Goal: Task Accomplishment & Management: Manage account settings

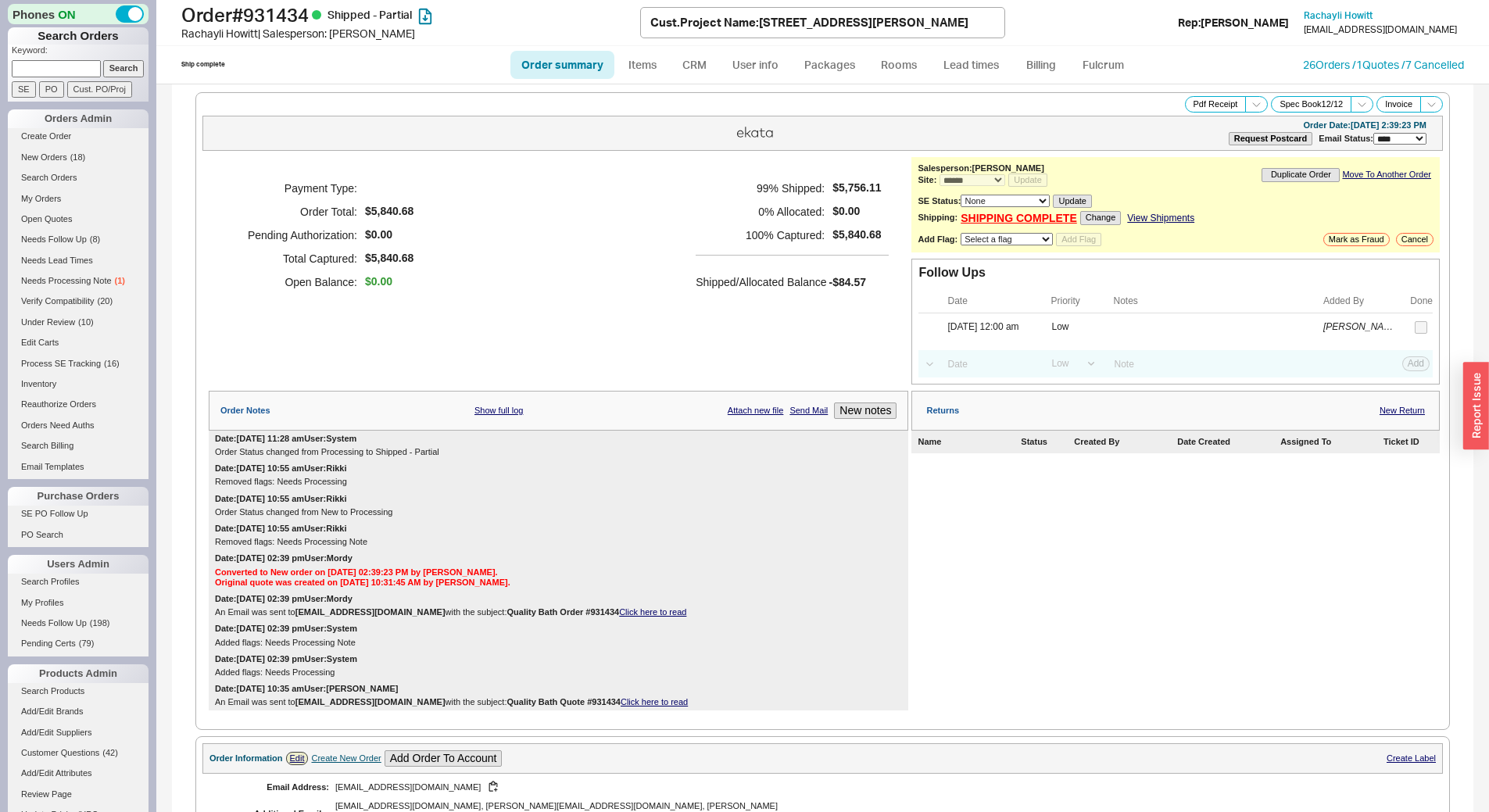
select select "*"
select select "LOW"
select select "3"
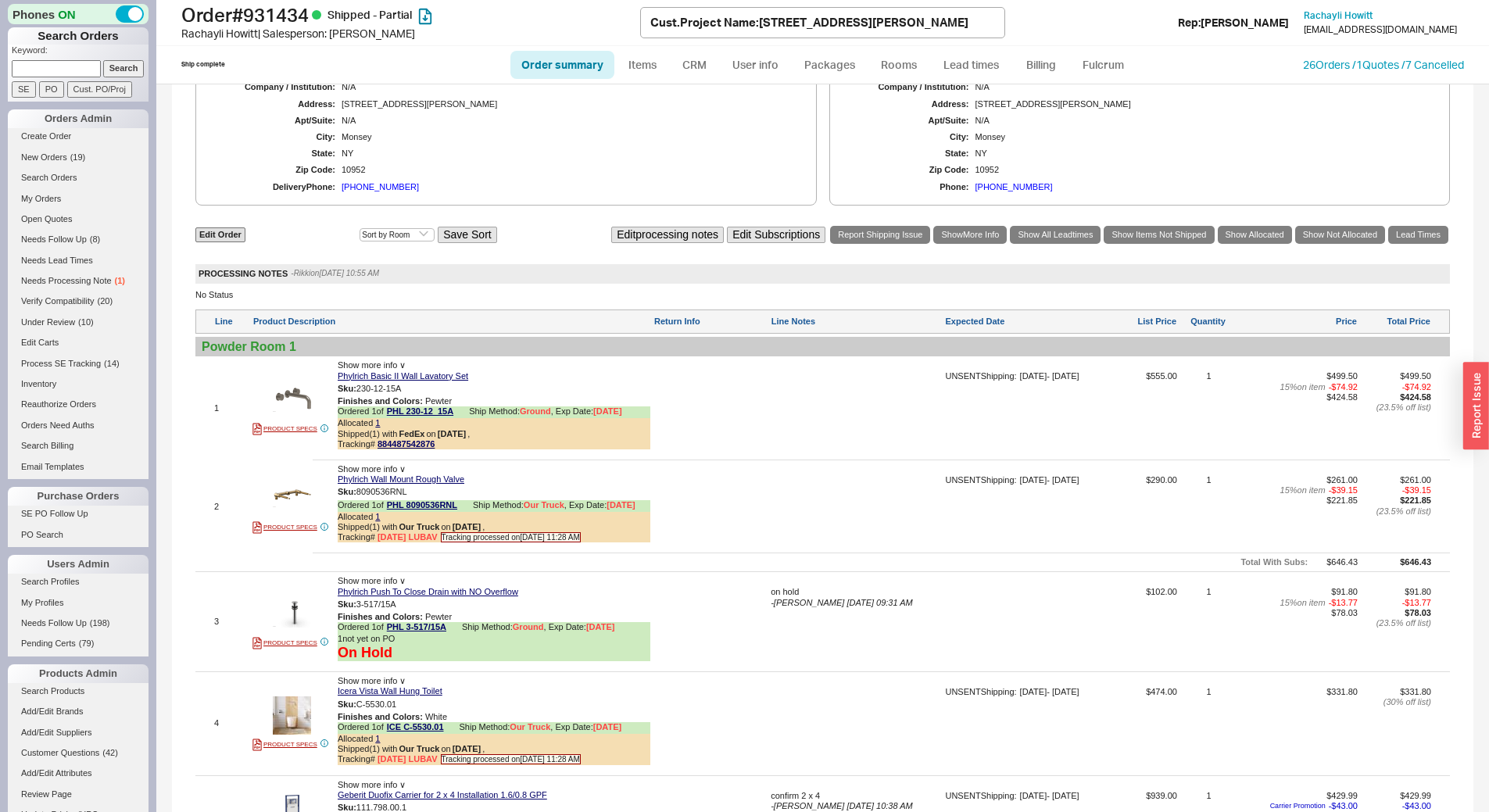
click at [43, 69] on input at bounding box center [56, 68] width 89 height 16
type input "alter"
click at [87, 87] on input "Cust. PO/Proj" at bounding box center [99, 89] width 65 height 16
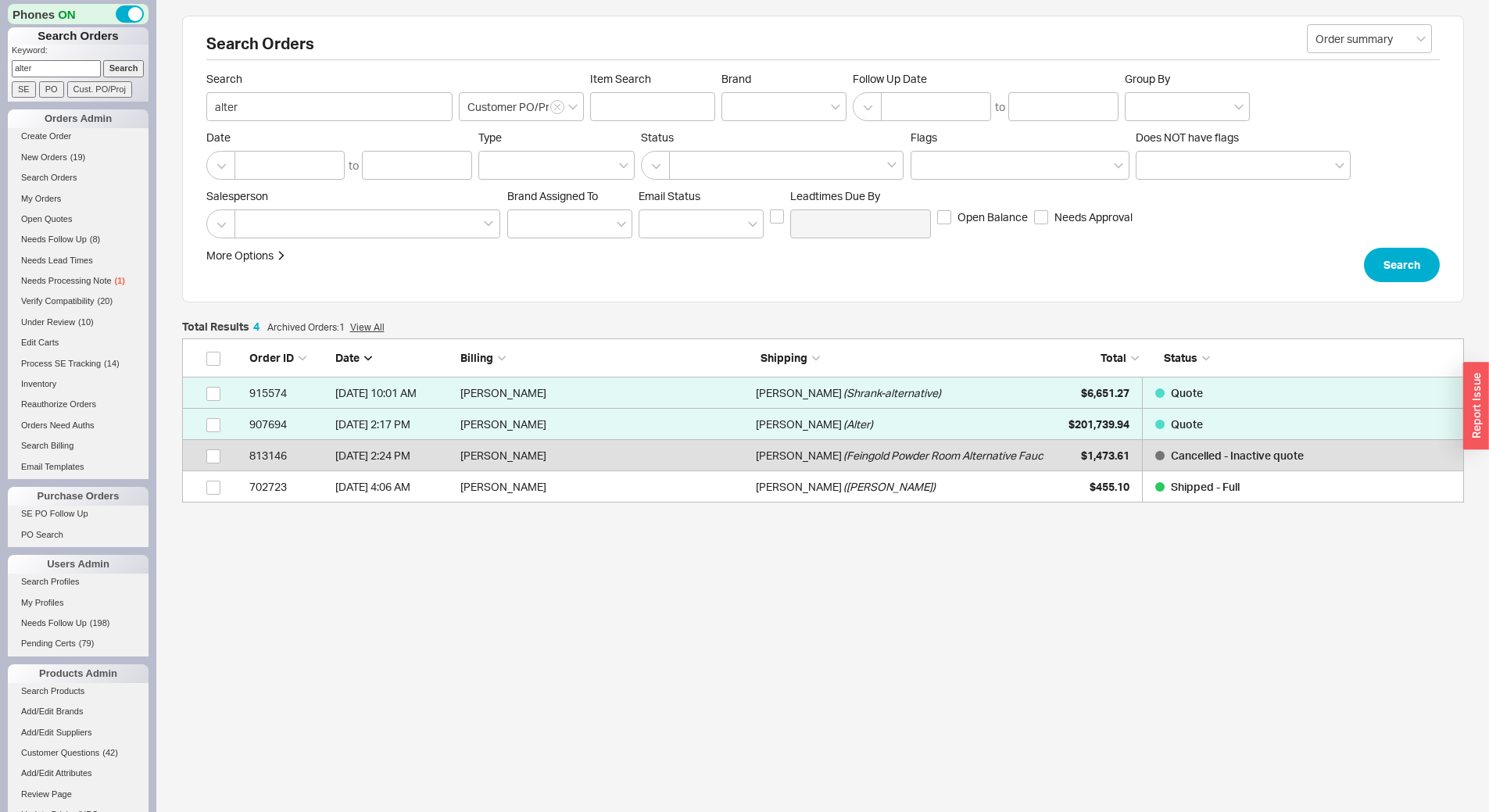
scroll to position [152, 1270]
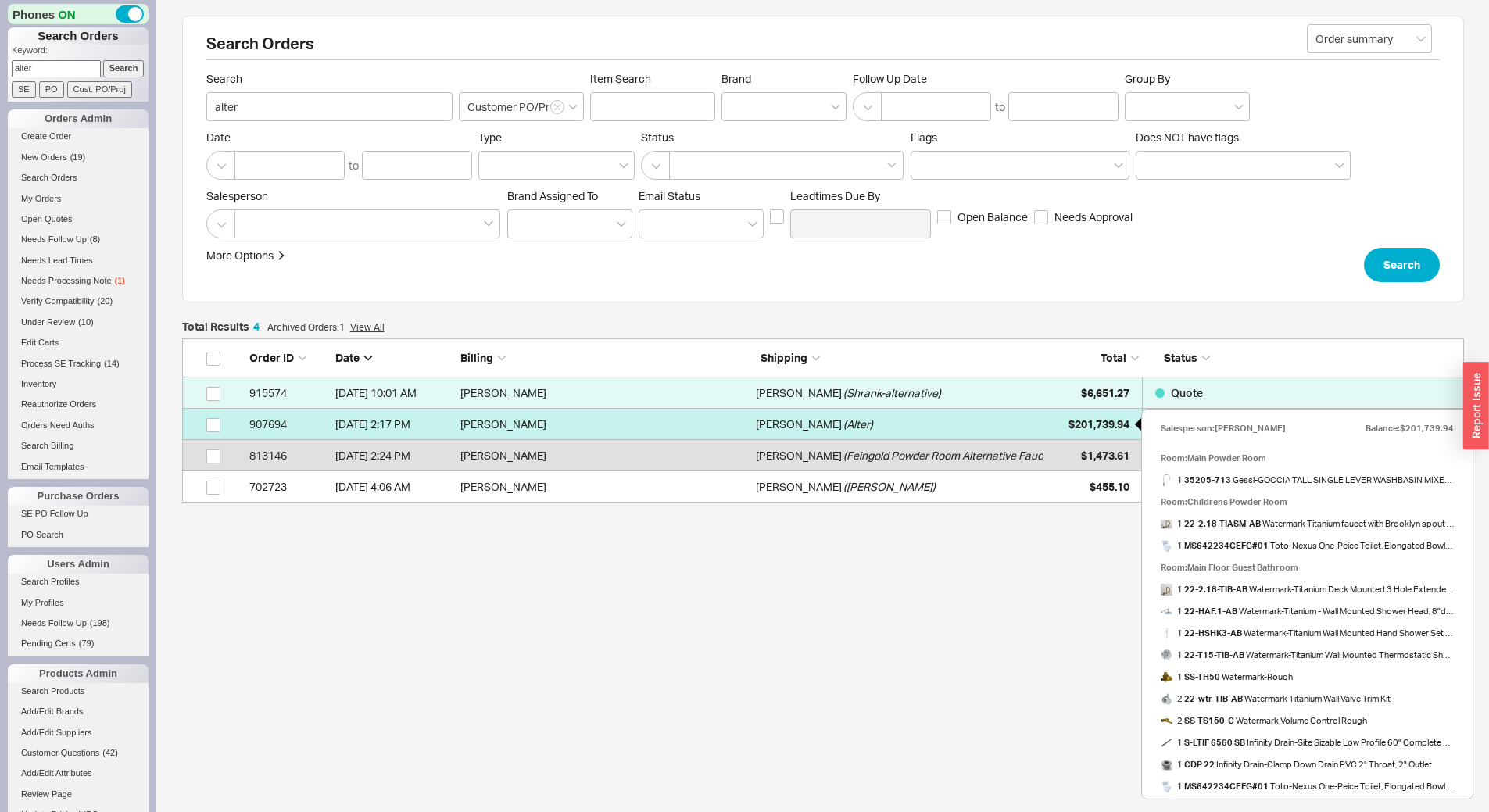
click at [1087, 428] on span "$201,739.94" at bounding box center [1099, 424] width 61 height 13
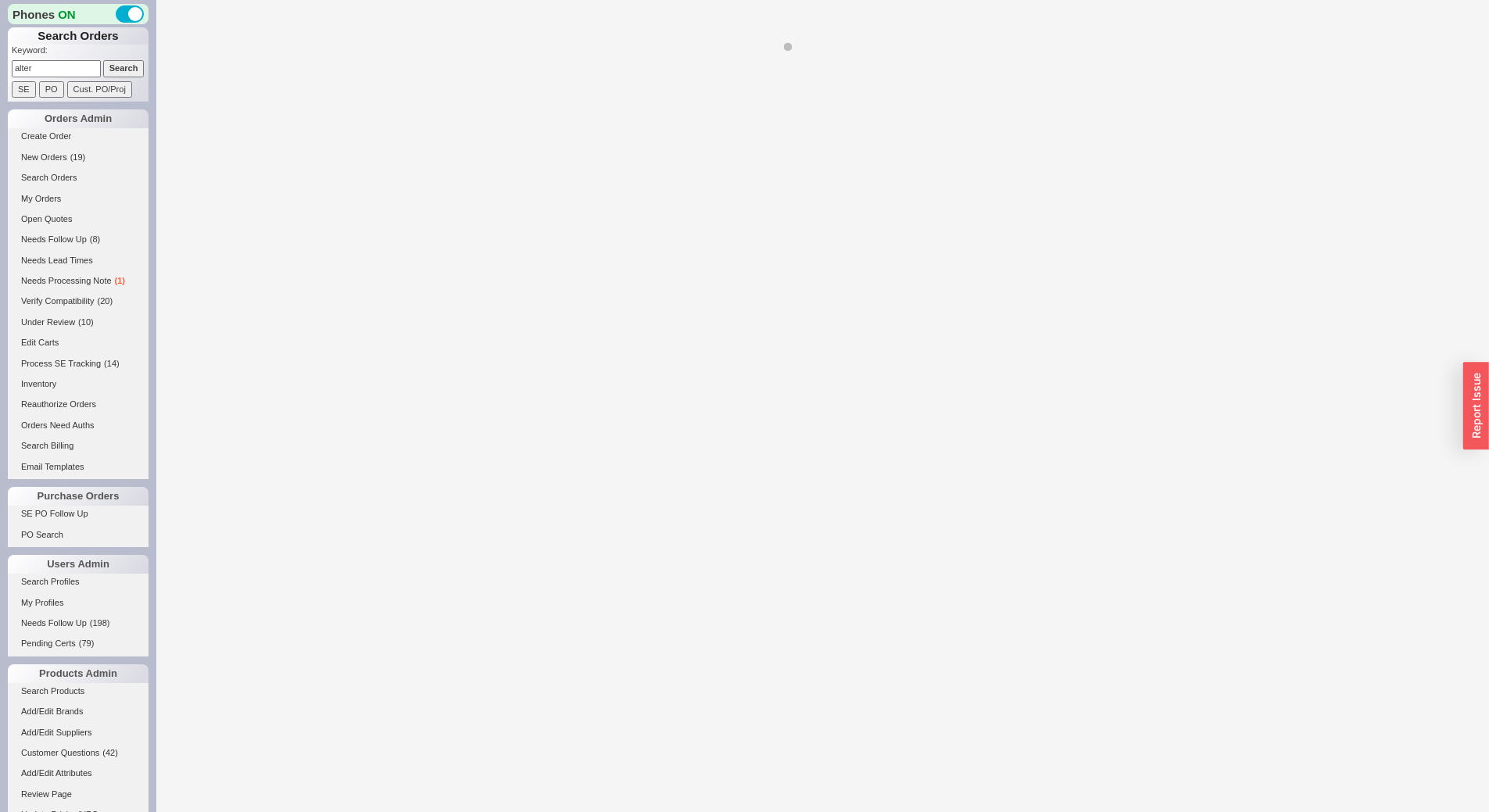
select select "*"
select select "3"
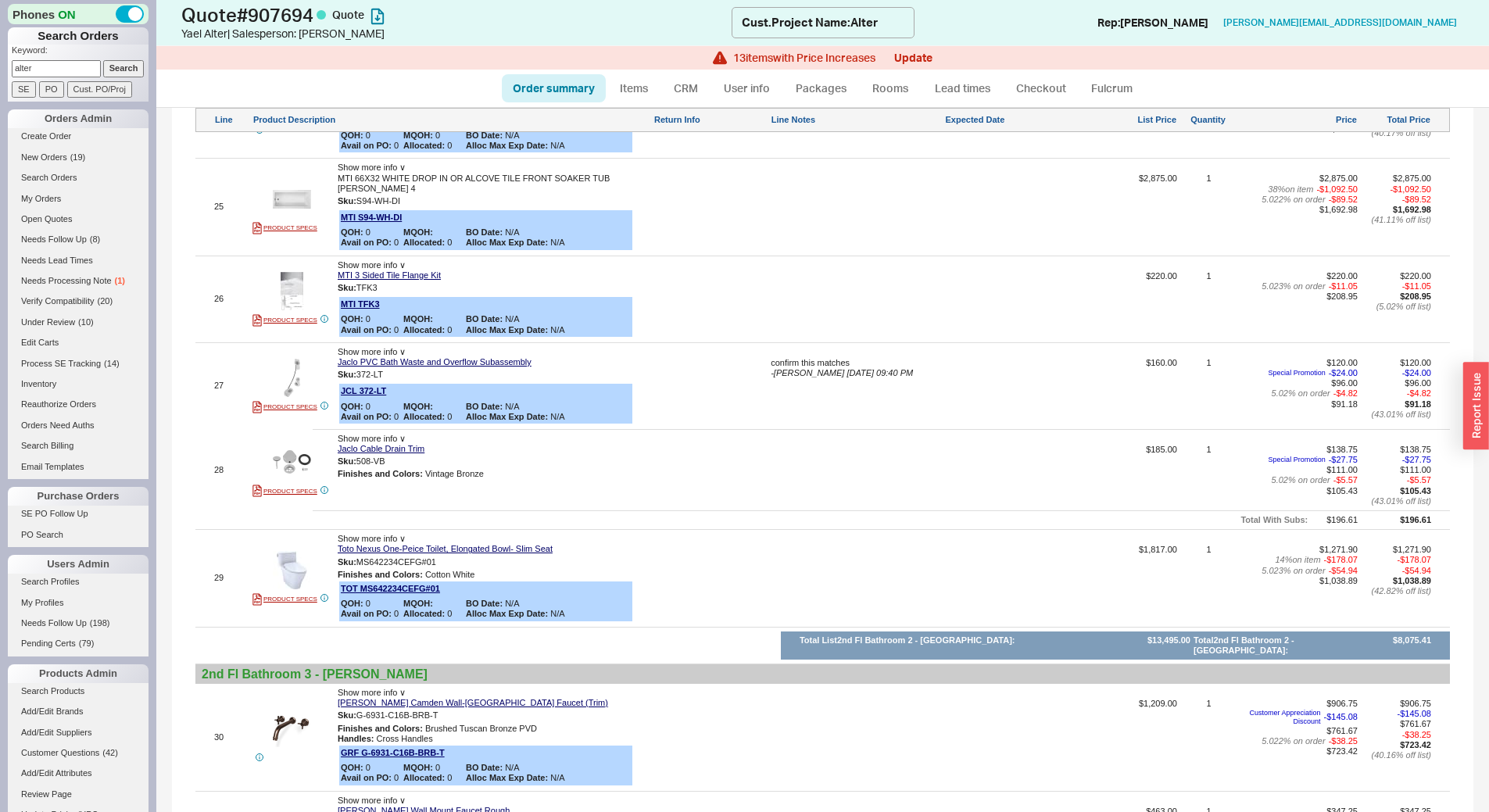
scroll to position [3438, 0]
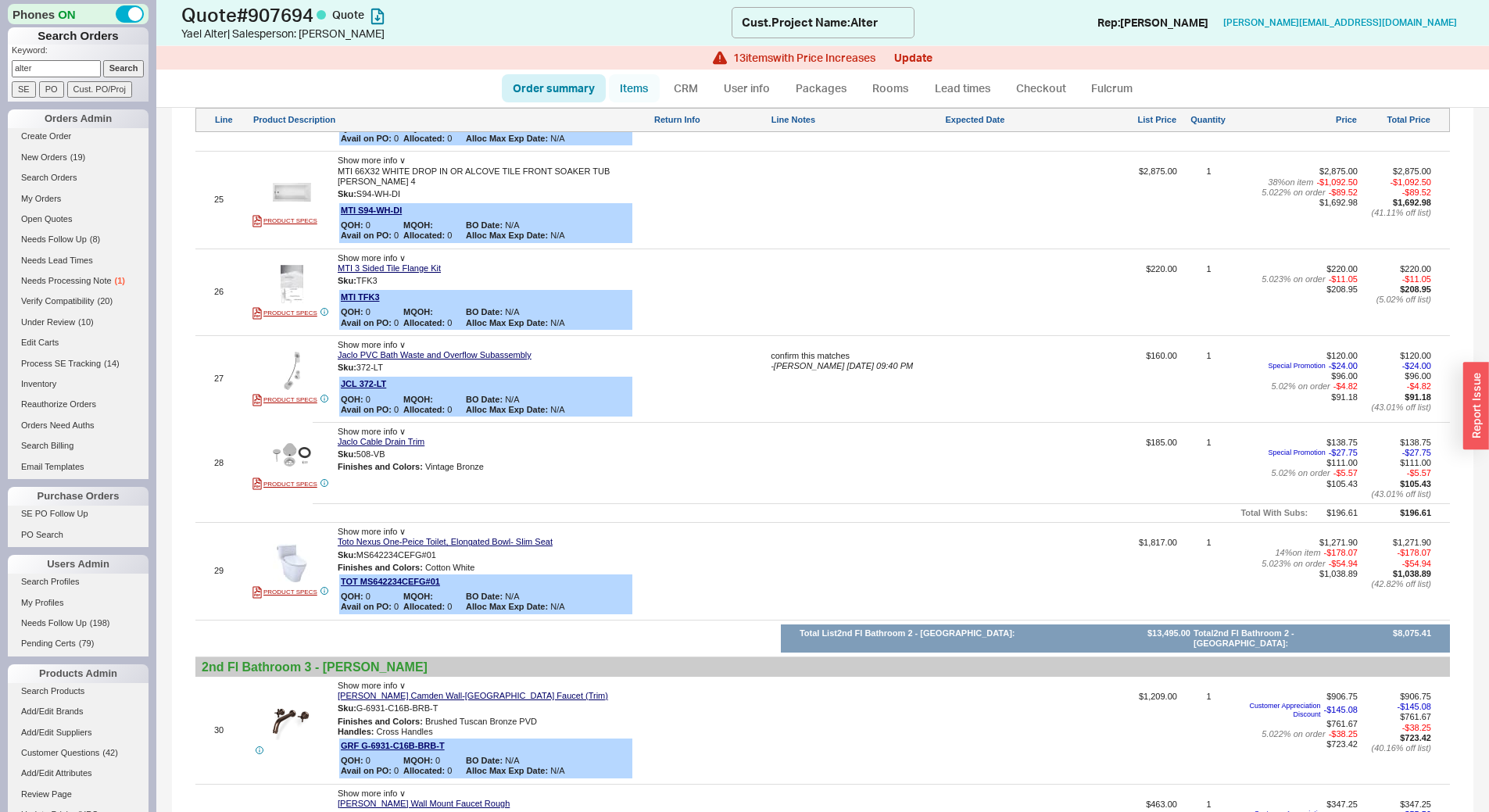
click at [633, 83] on link "Items" at bounding box center [634, 88] width 51 height 28
select select "3"
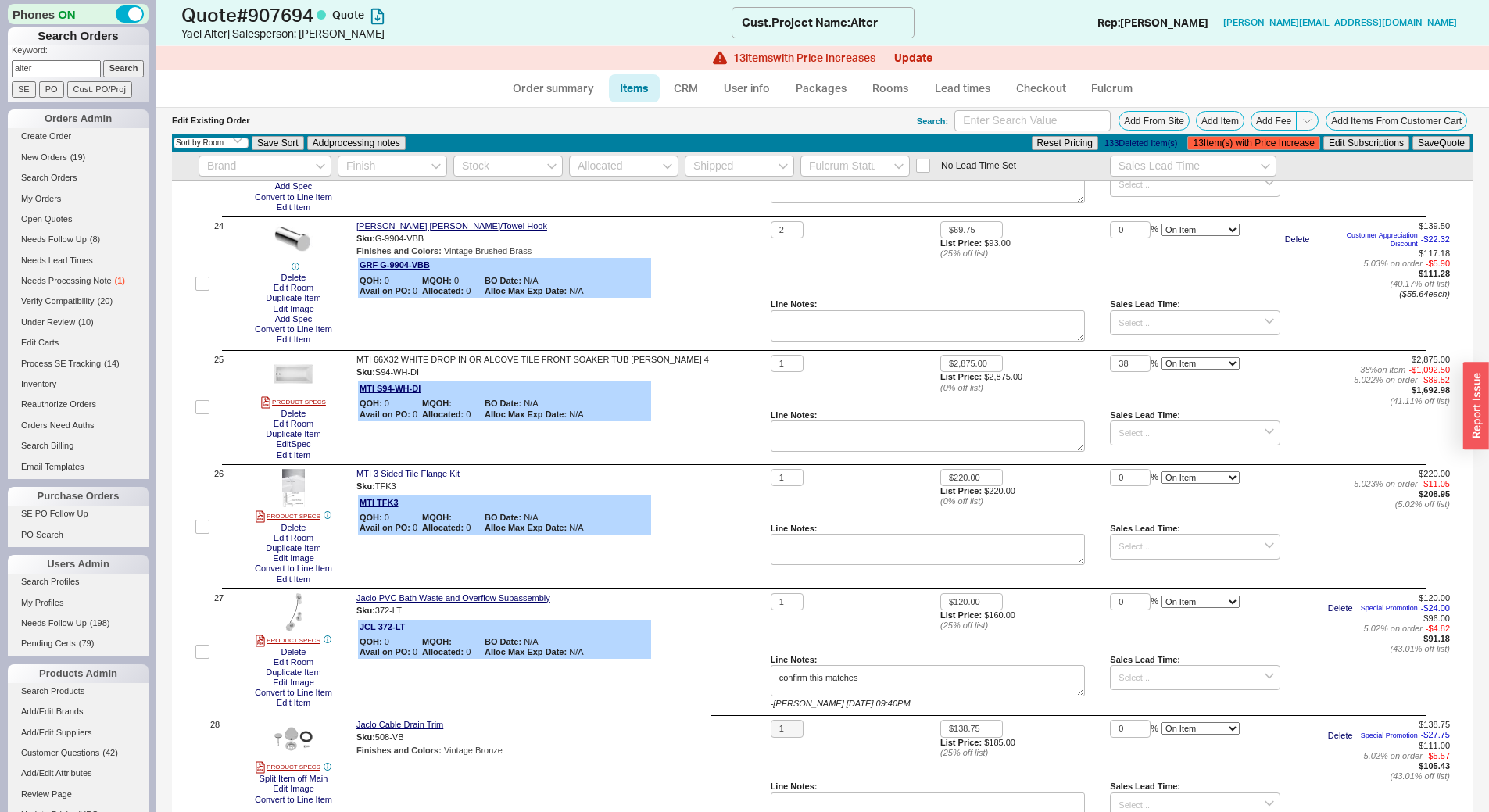
scroll to position [3047, 0]
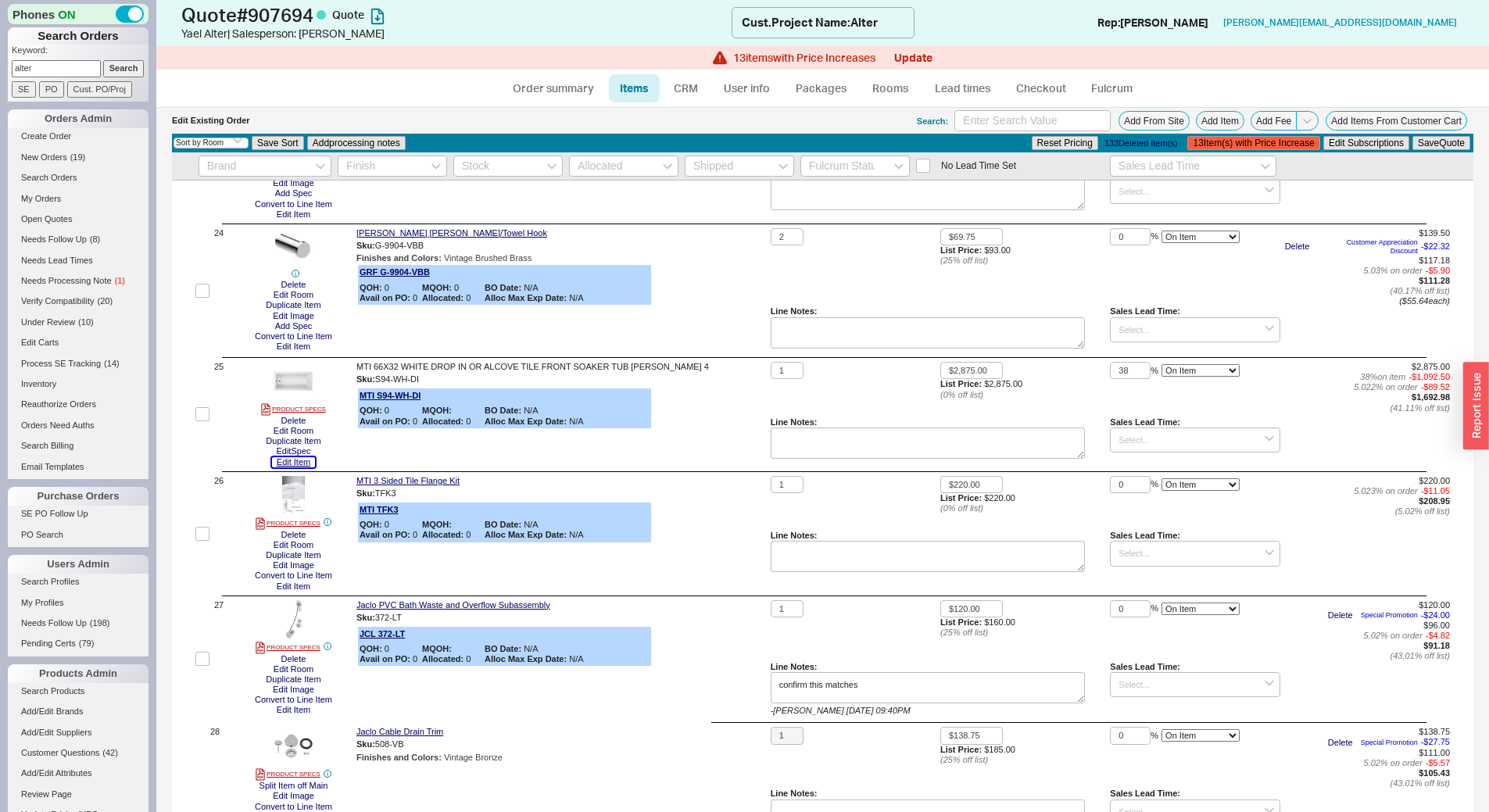
click at [289, 466] on button "Edit Item" at bounding box center [292, 462] width 43 height 10
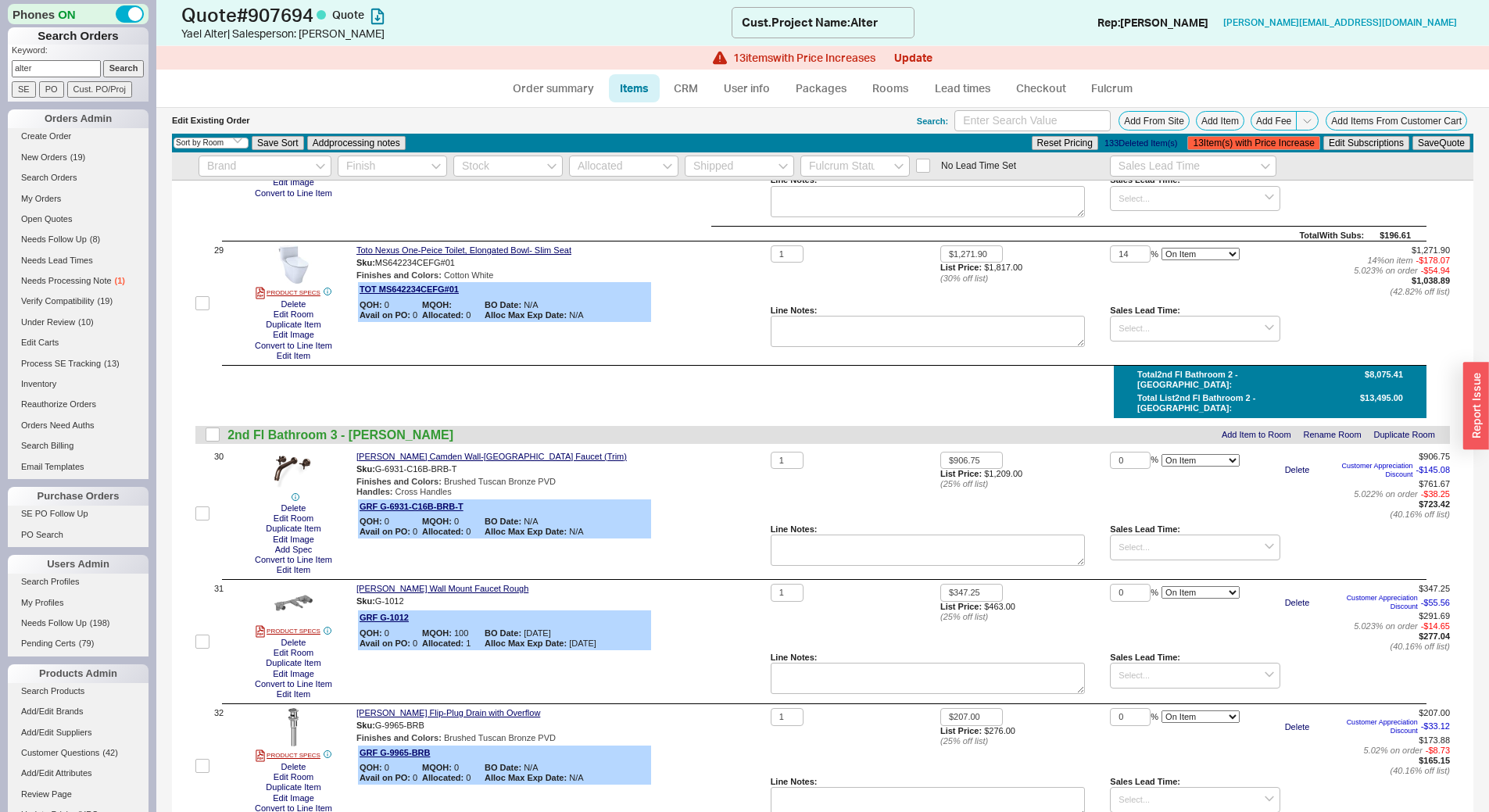
scroll to position [3673, 0]
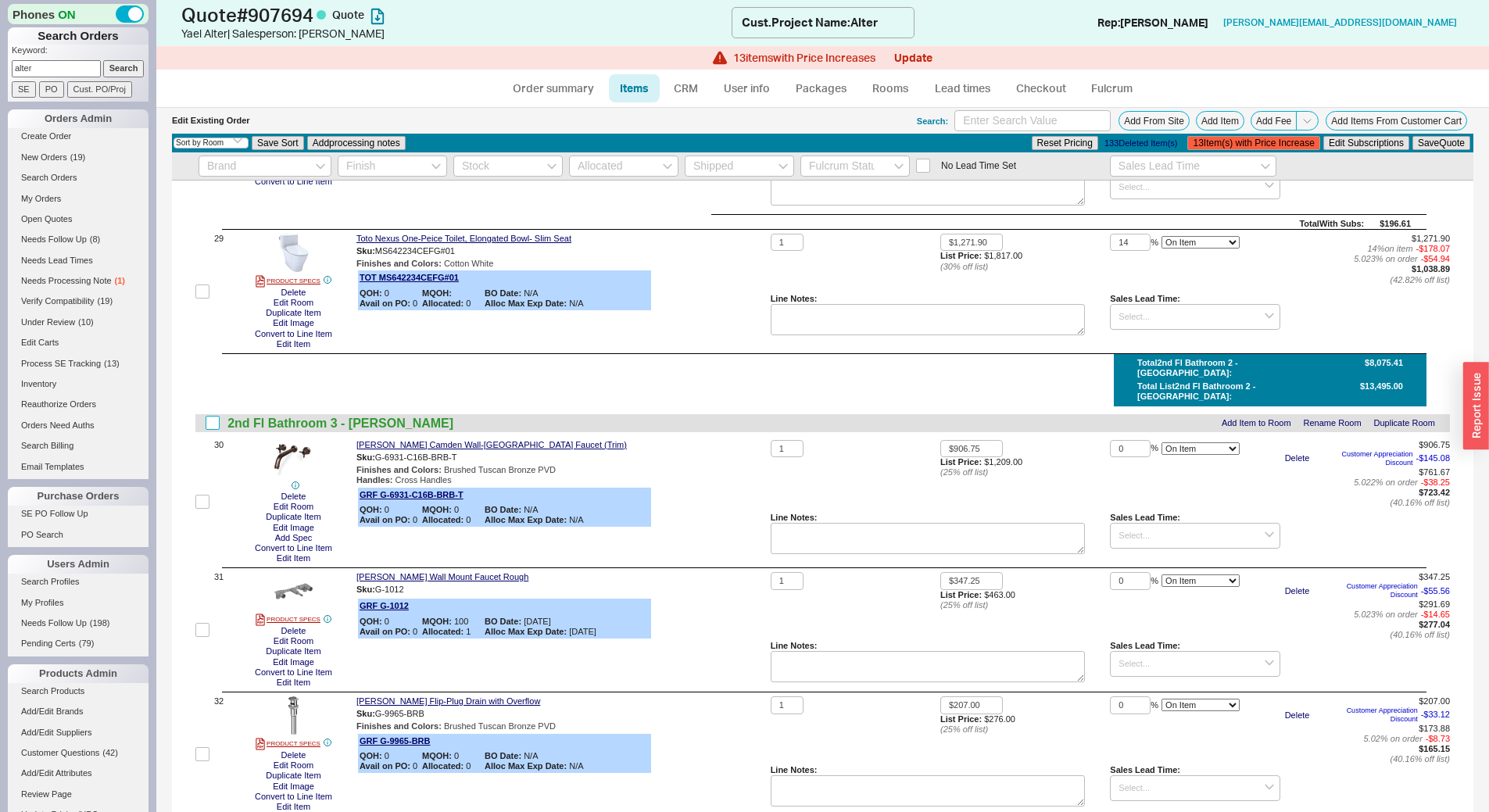
click at [212, 415] on input "checkbox" at bounding box center [212, 422] width 14 height 14
checkbox input "true"
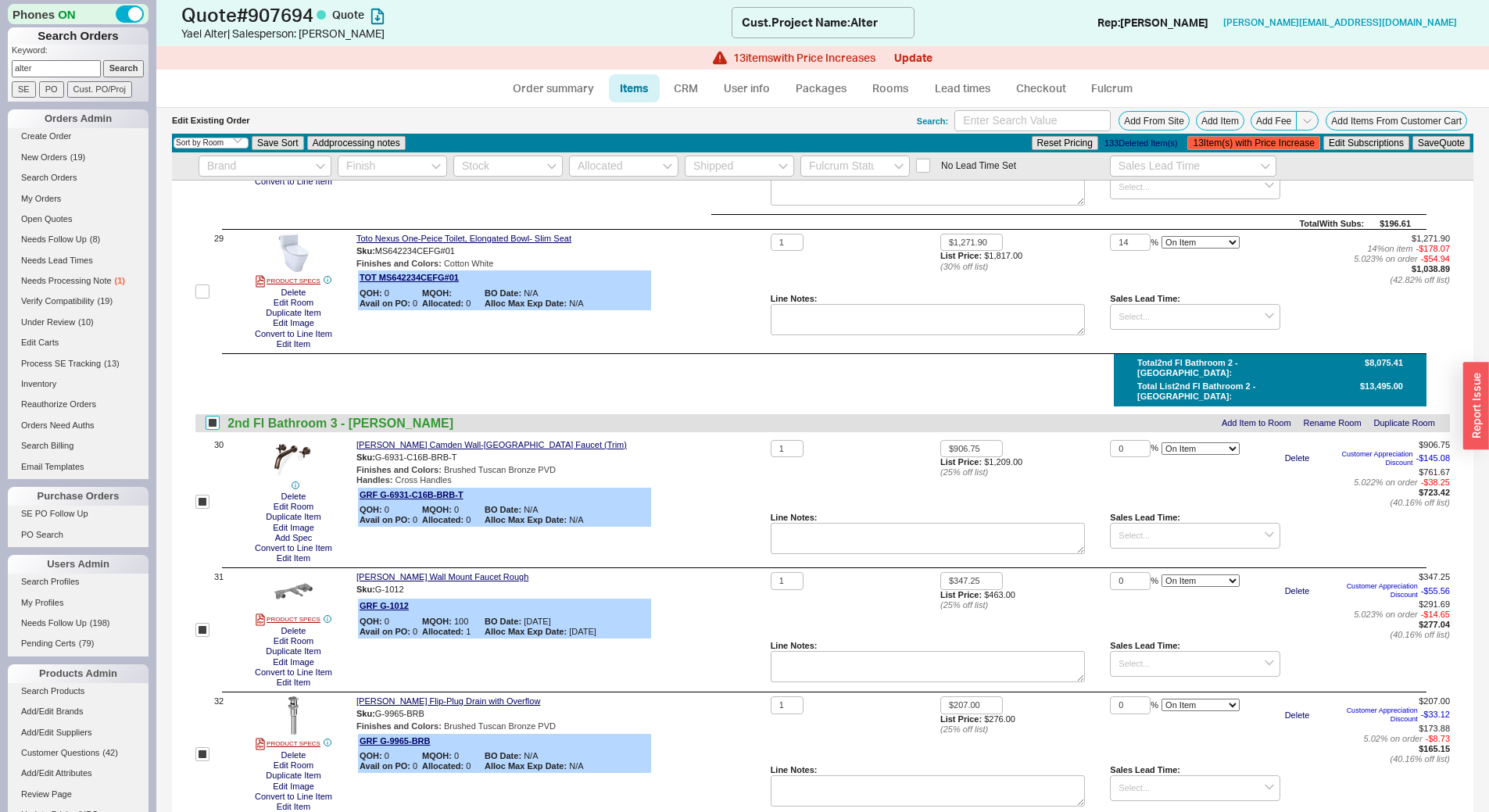
checkbox input "true"
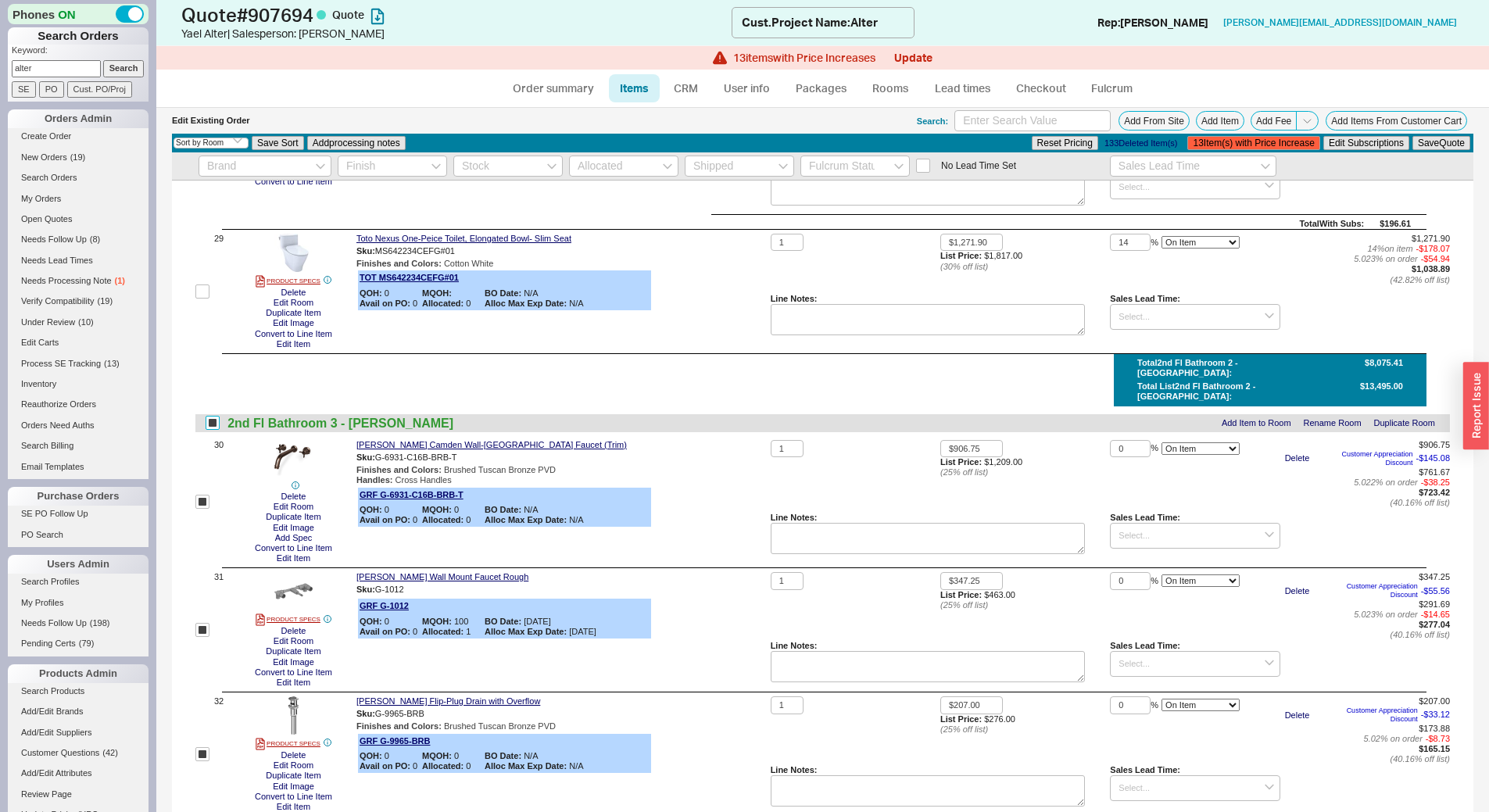
checkbox input "true"
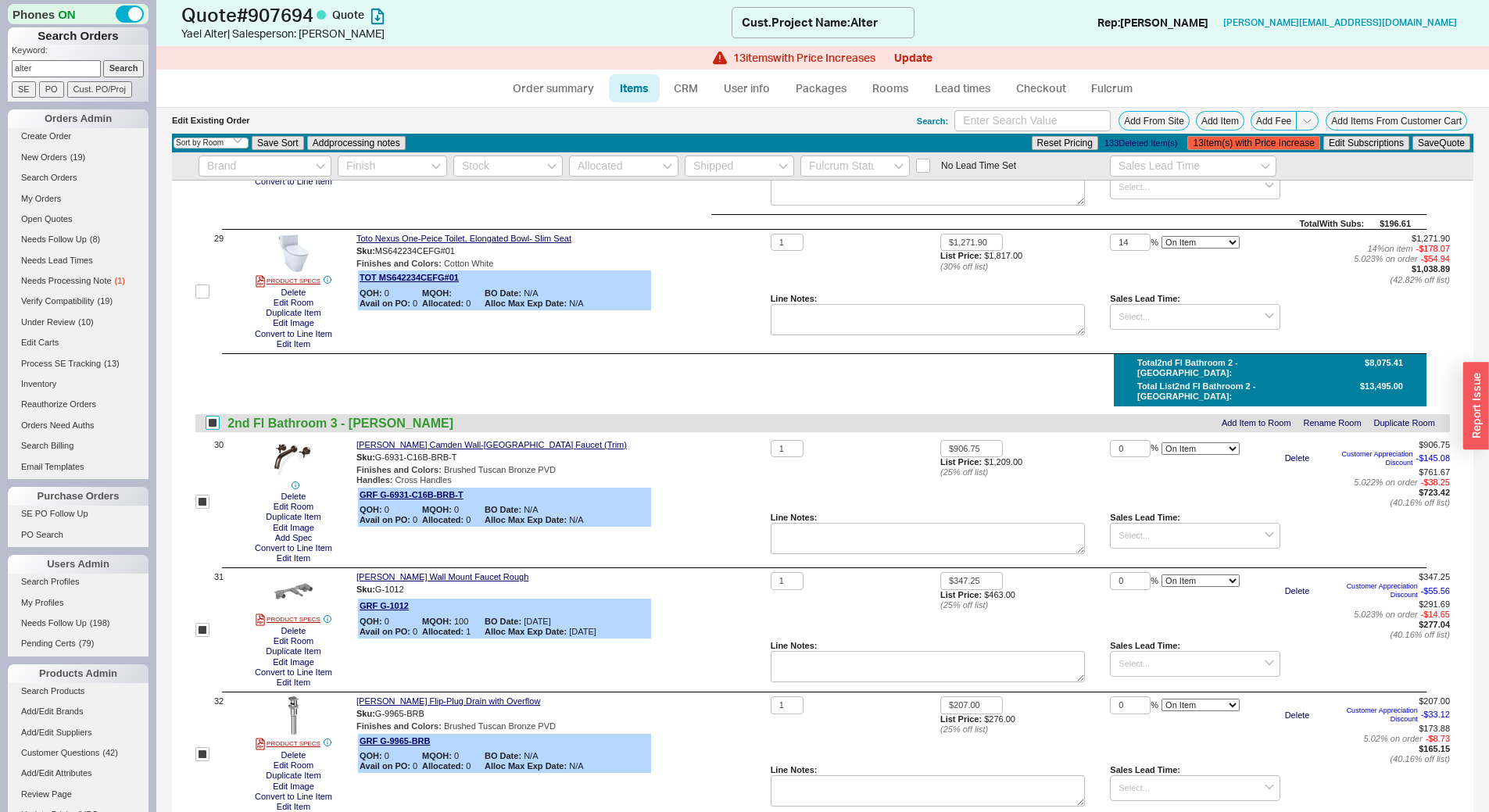
checkbox input "true"
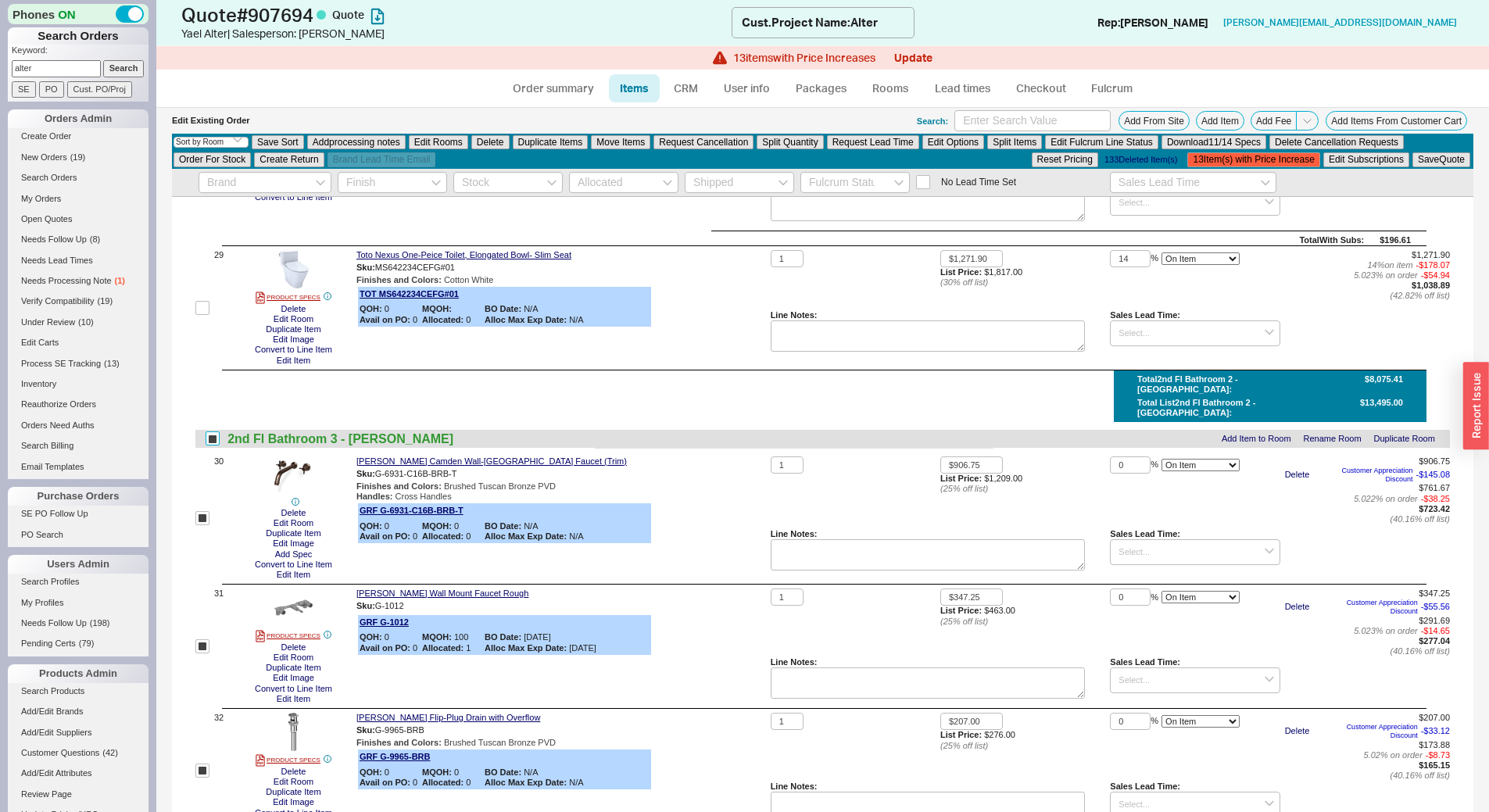
scroll to position [3688, 0]
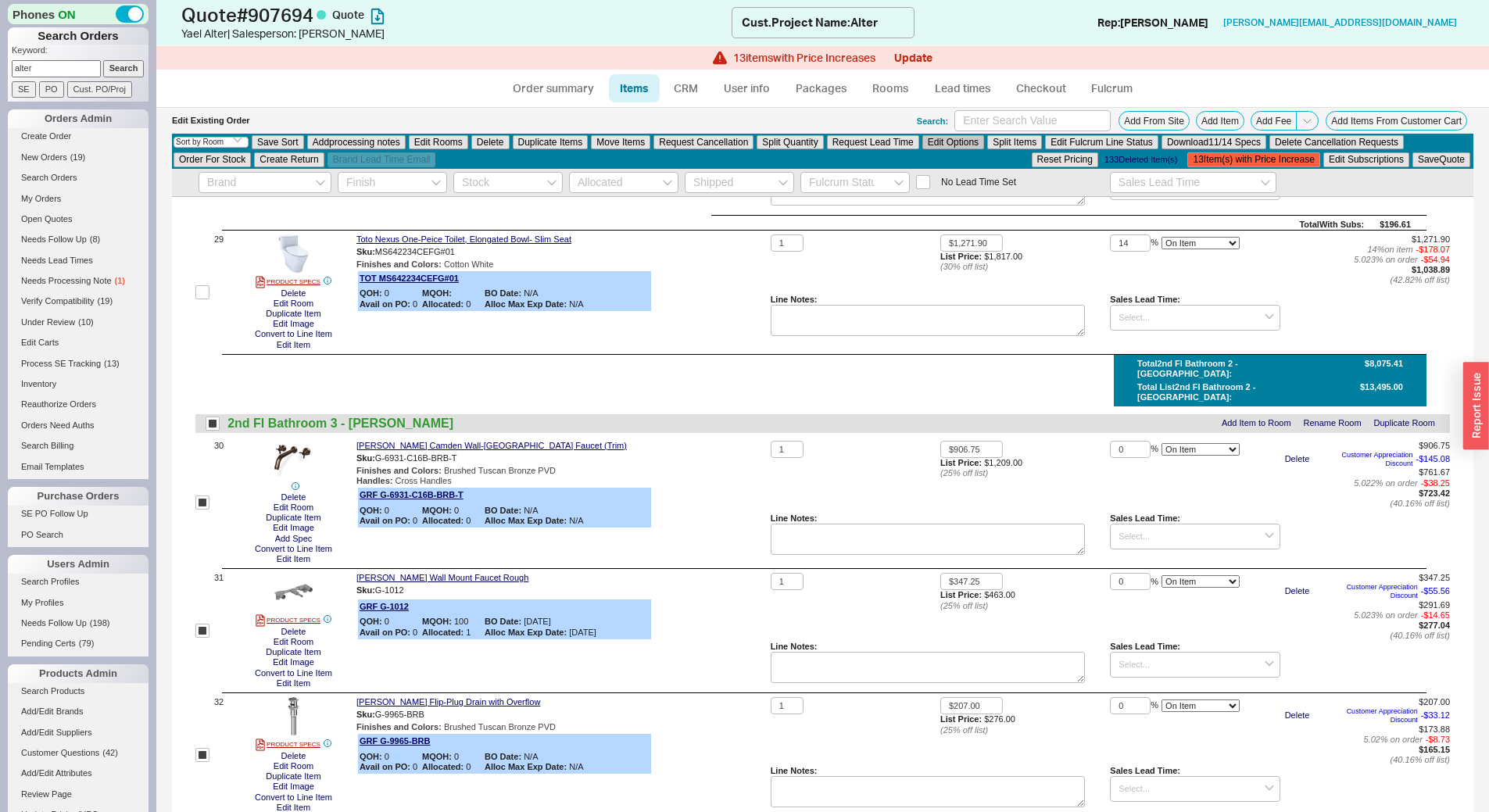
click at [965, 140] on button "Edit Options" at bounding box center [952, 142] width 62 height 14
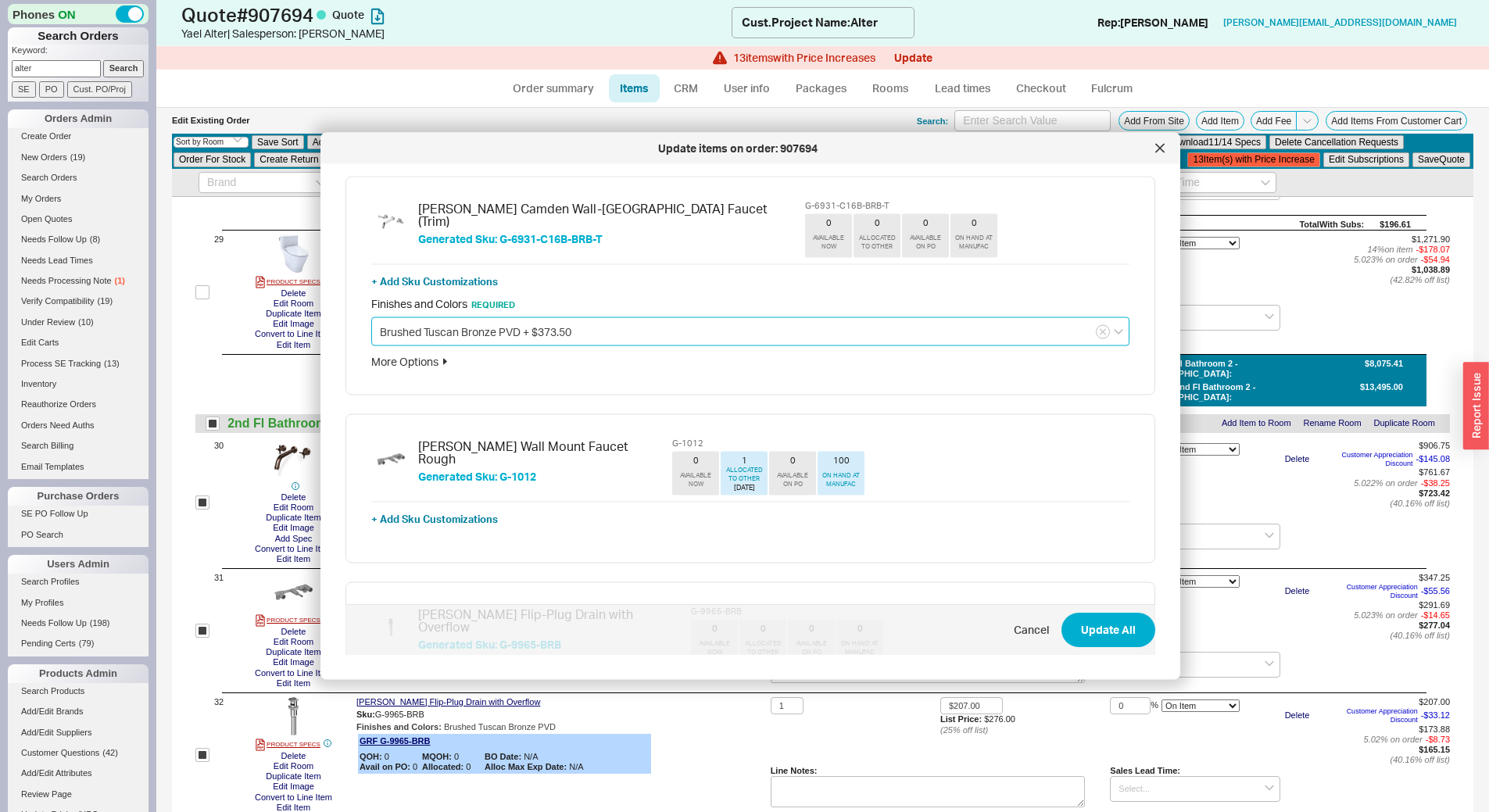
click at [611, 336] on input "Brushed Tuscan Bronze PVD + $373.50" at bounding box center [750, 331] width 758 height 29
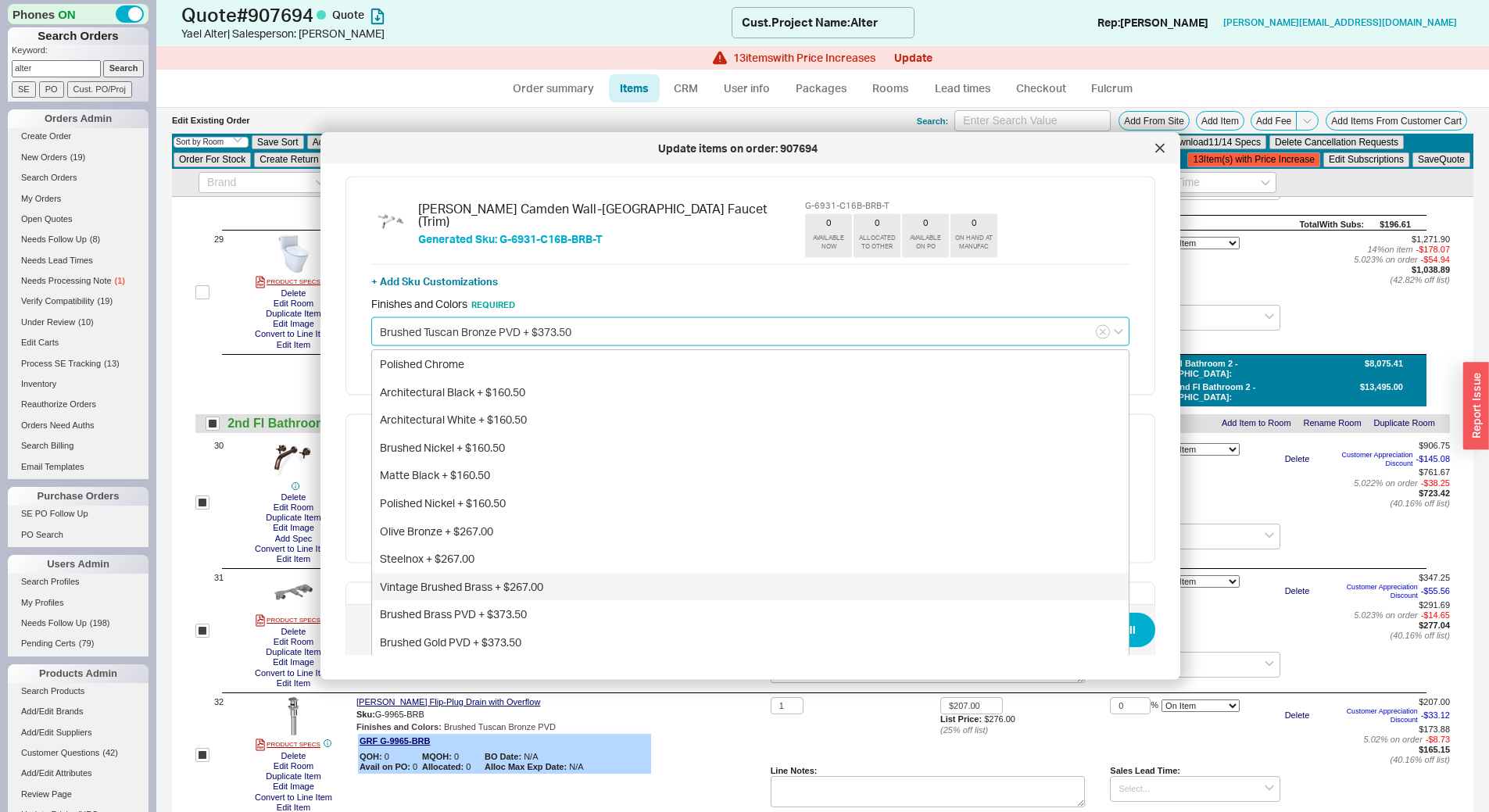
click at [534, 581] on div "Vintage Brushed Brass + $267.00" at bounding box center [750, 586] width 756 height 28
type input "Vintage Brushed Brass + $267.00"
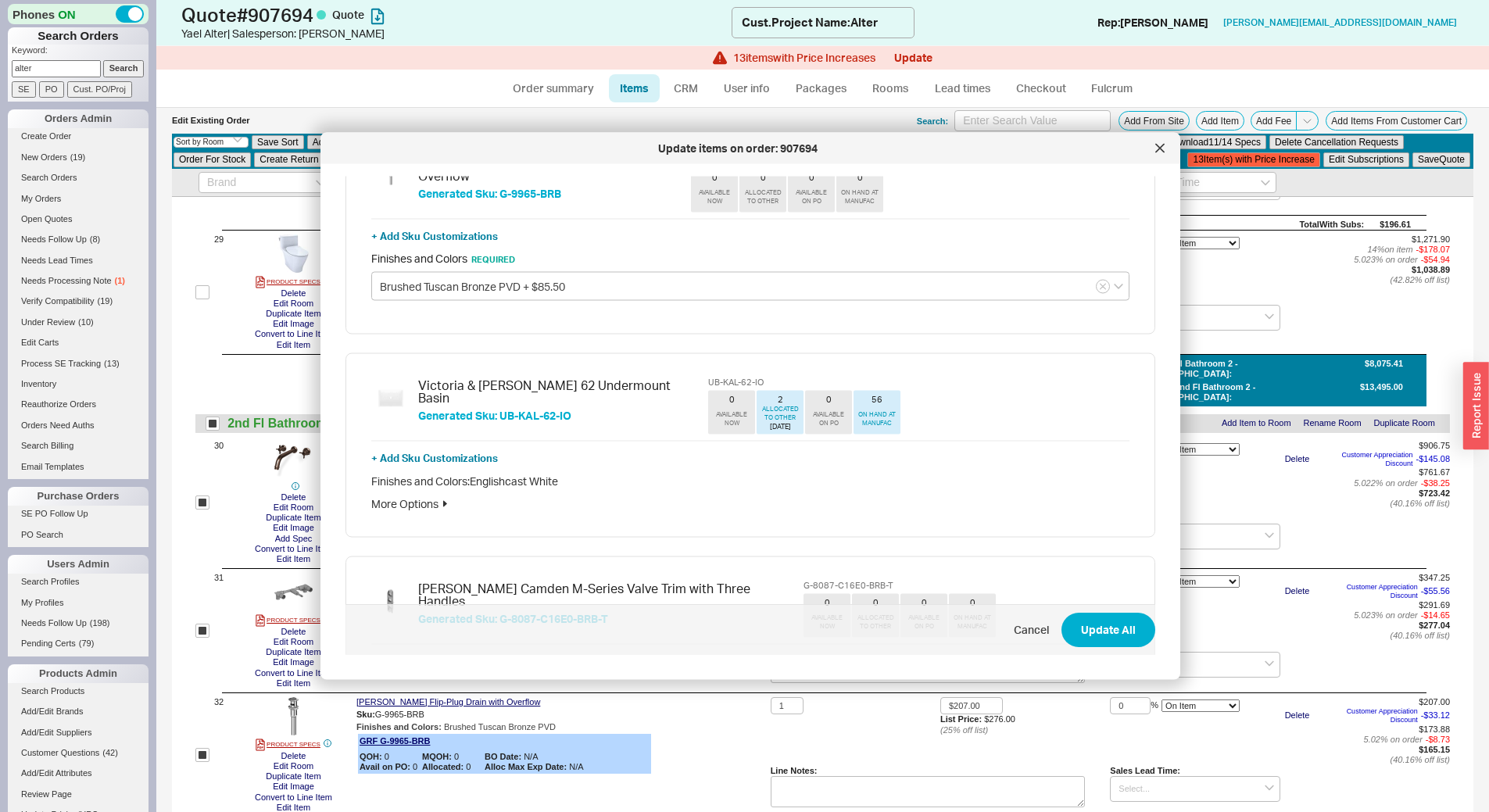
scroll to position [468, 0]
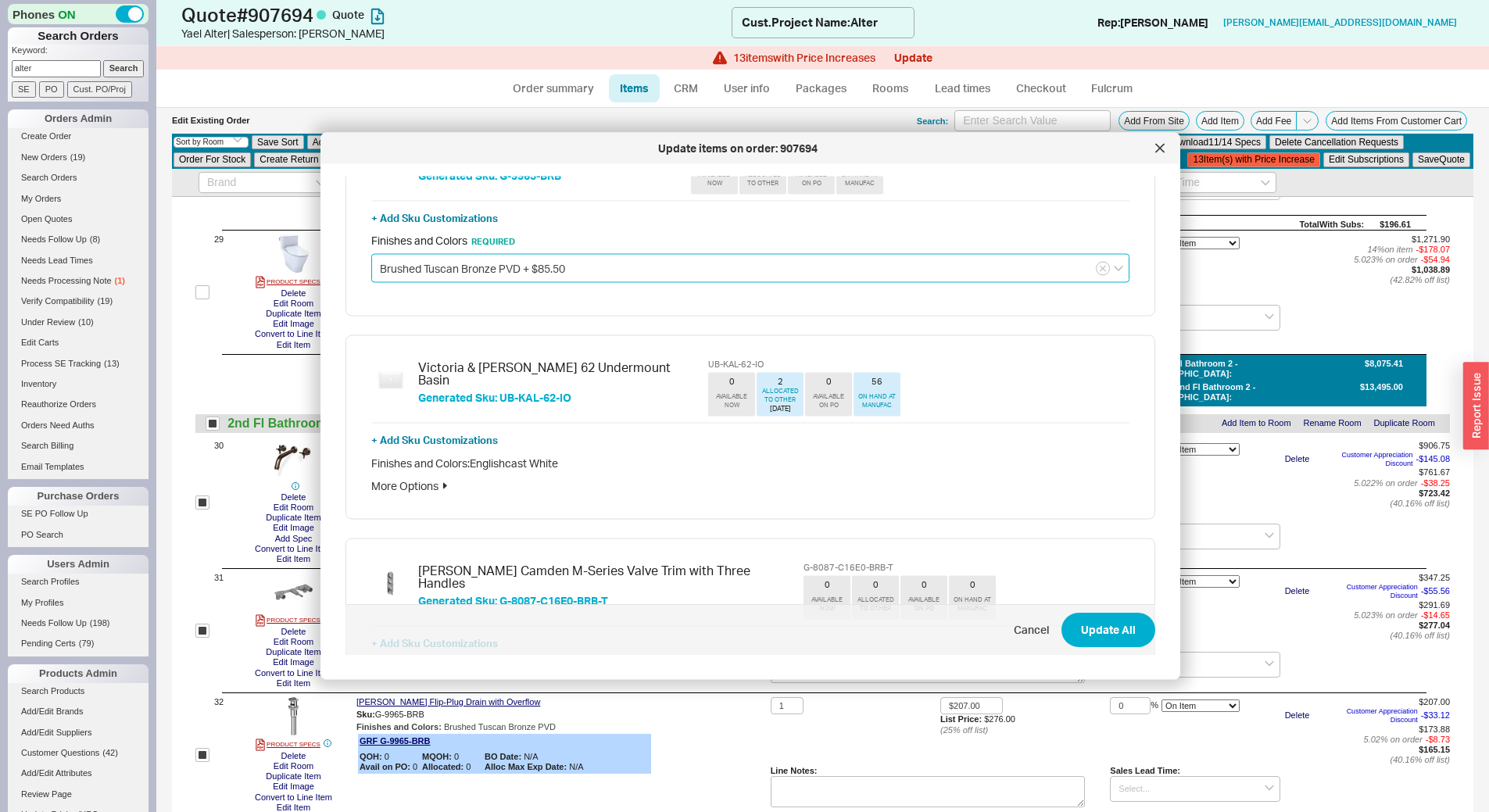
click at [494, 256] on input "Brushed Tuscan Bronze PVD + $85.50" at bounding box center [750, 268] width 758 height 29
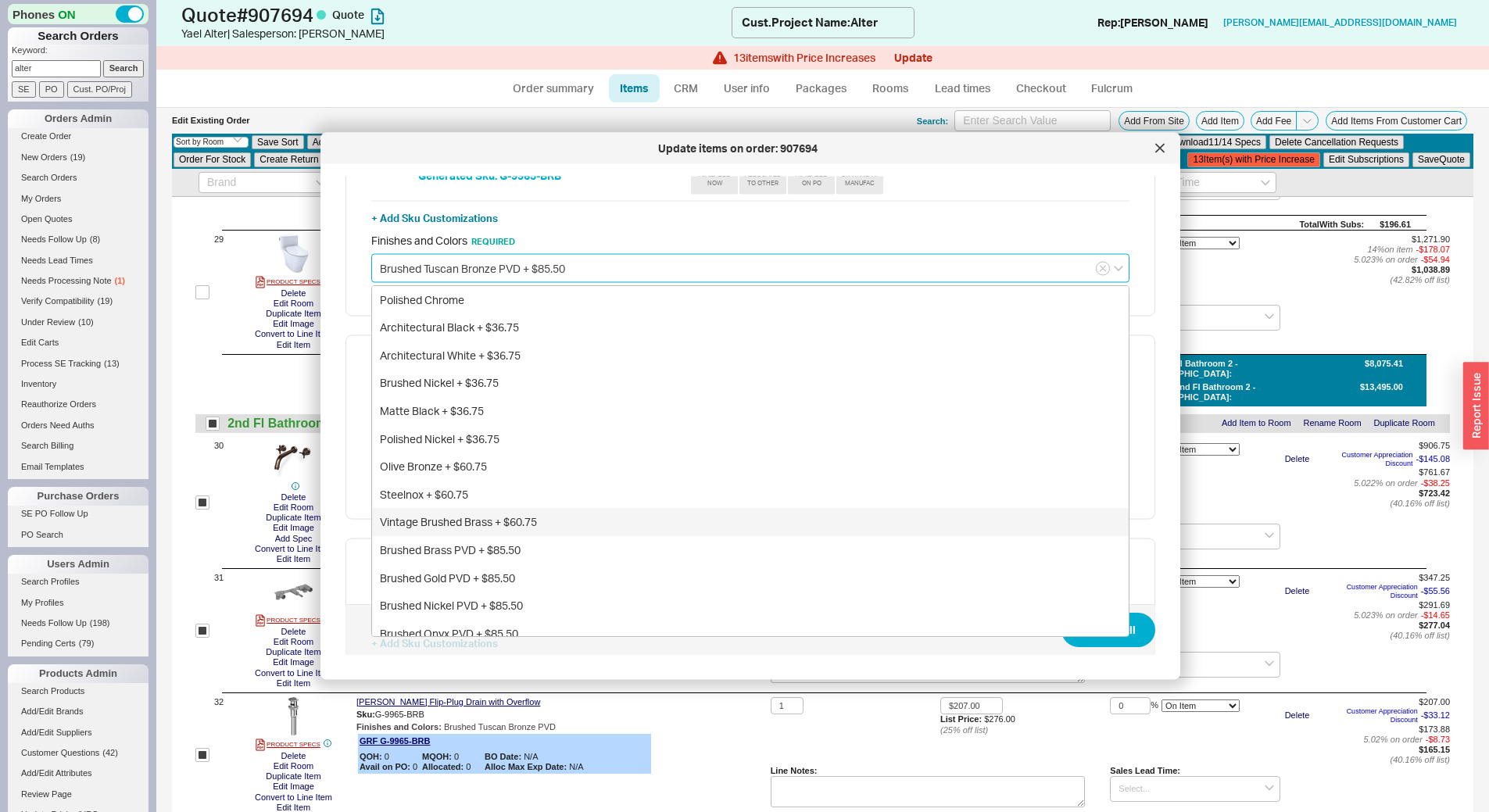
click at [484, 515] on div "Vintage Brushed Brass + $60.75" at bounding box center [750, 522] width 756 height 28
type input "Vintage Brushed Brass + $60.75"
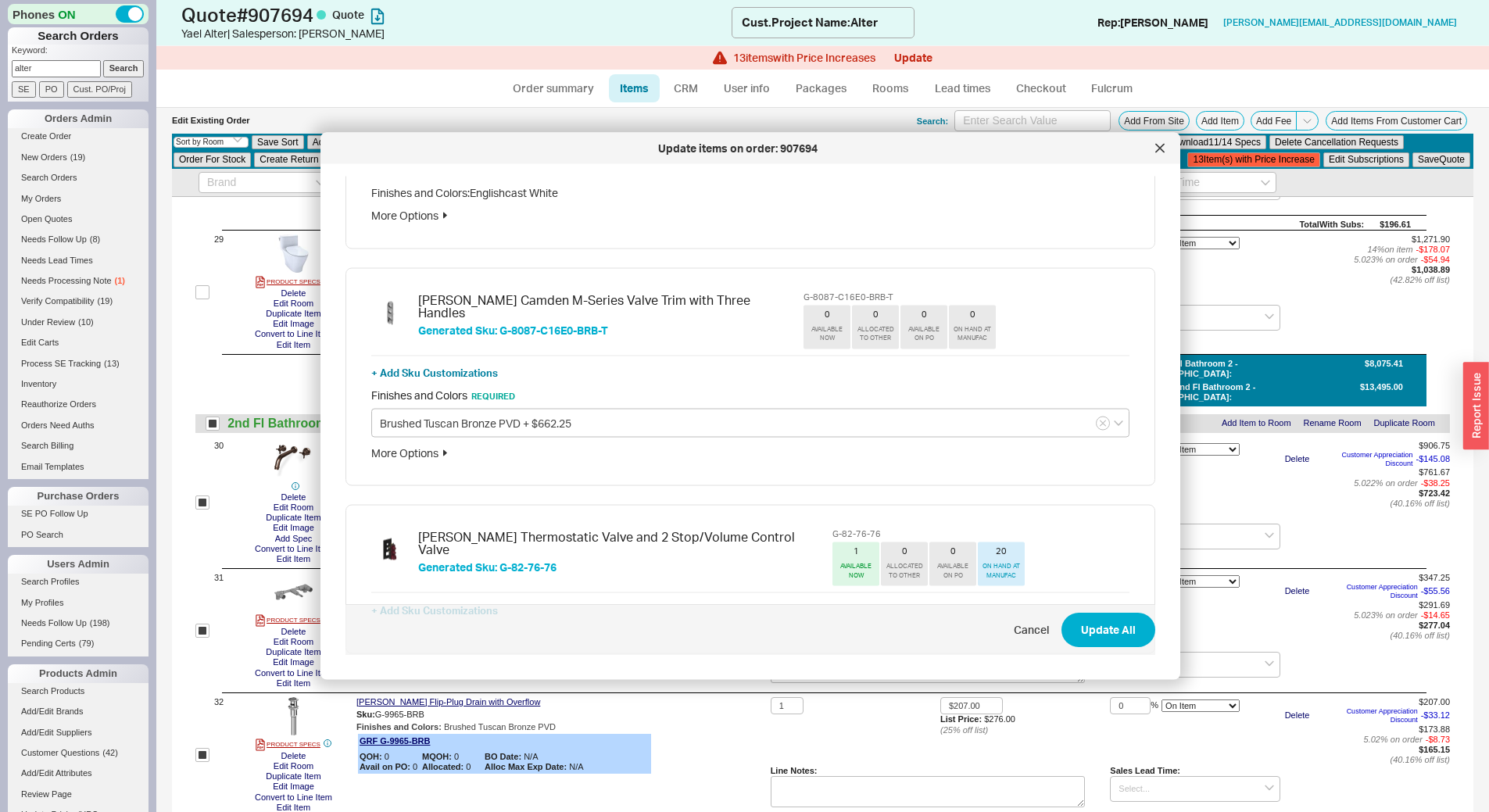
scroll to position [782, 0]
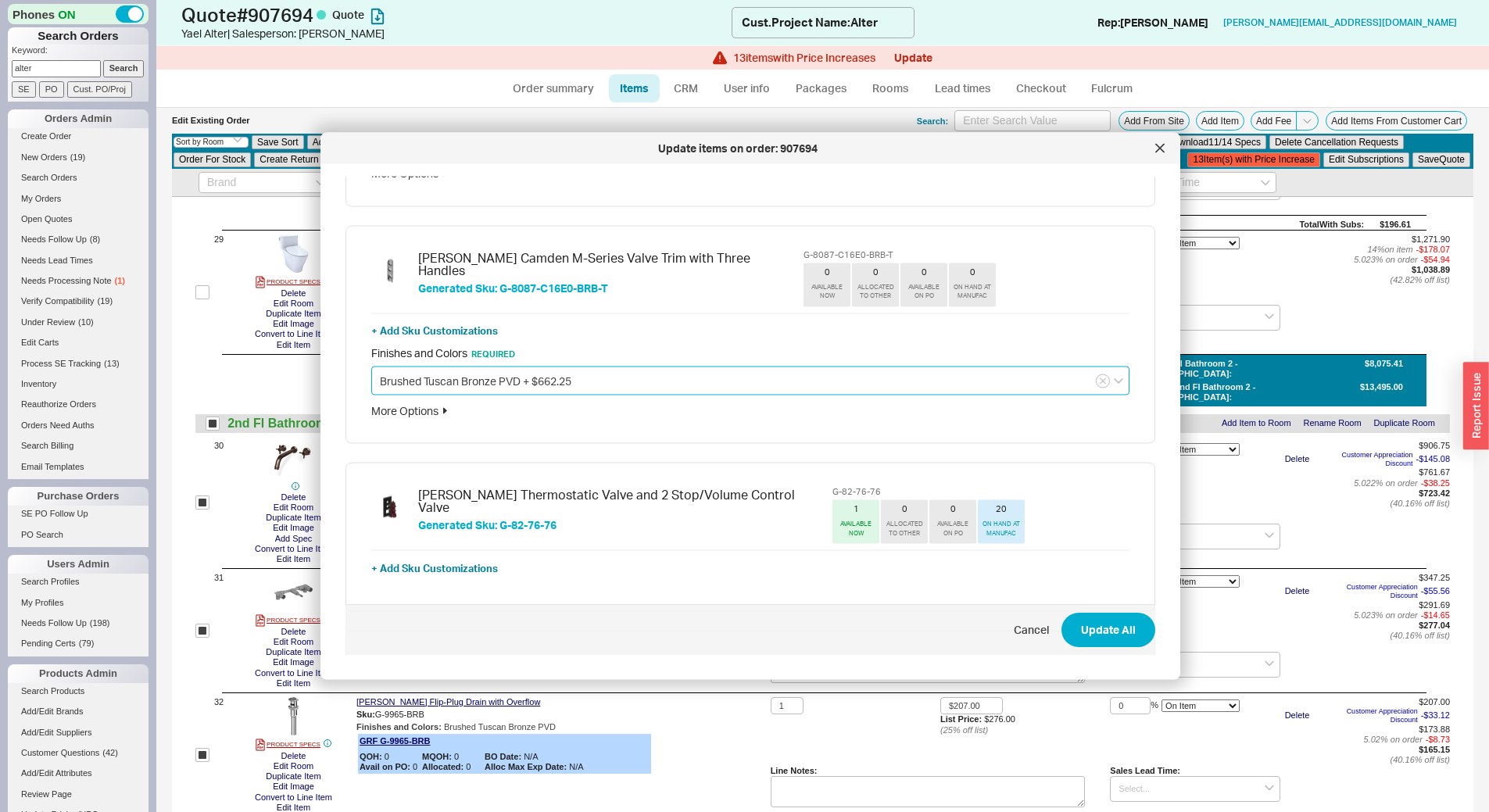
click at [487, 383] on input "Brushed Tuscan Bronze PVD + $662.25" at bounding box center [750, 380] width 758 height 29
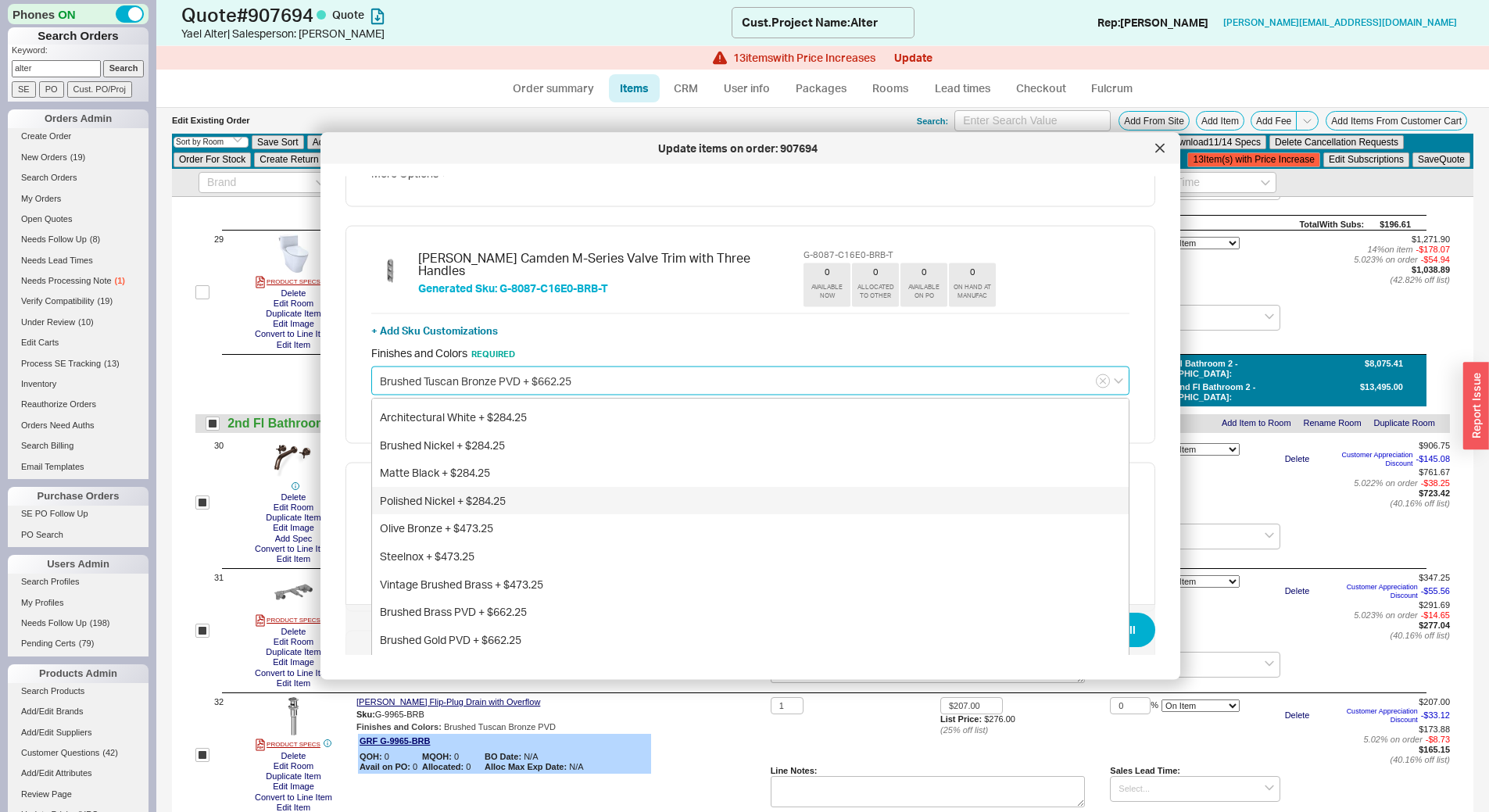
scroll to position [79, 0]
click at [491, 557] on div "Vintage Brushed Brass + $473.25" at bounding box center [750, 557] width 756 height 28
type input "Vintage Brushed Brass + $473.25"
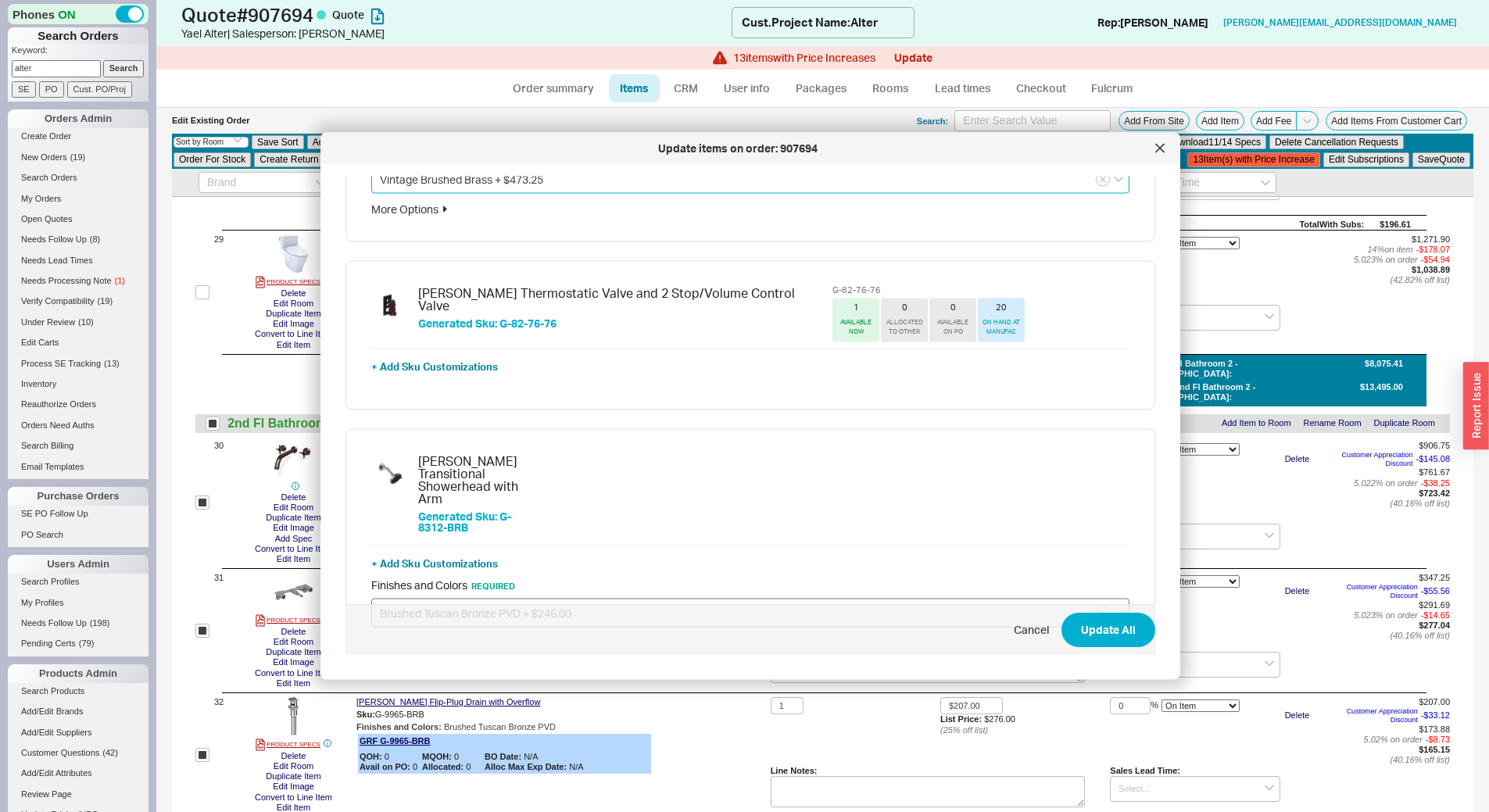
scroll to position [1094, 0]
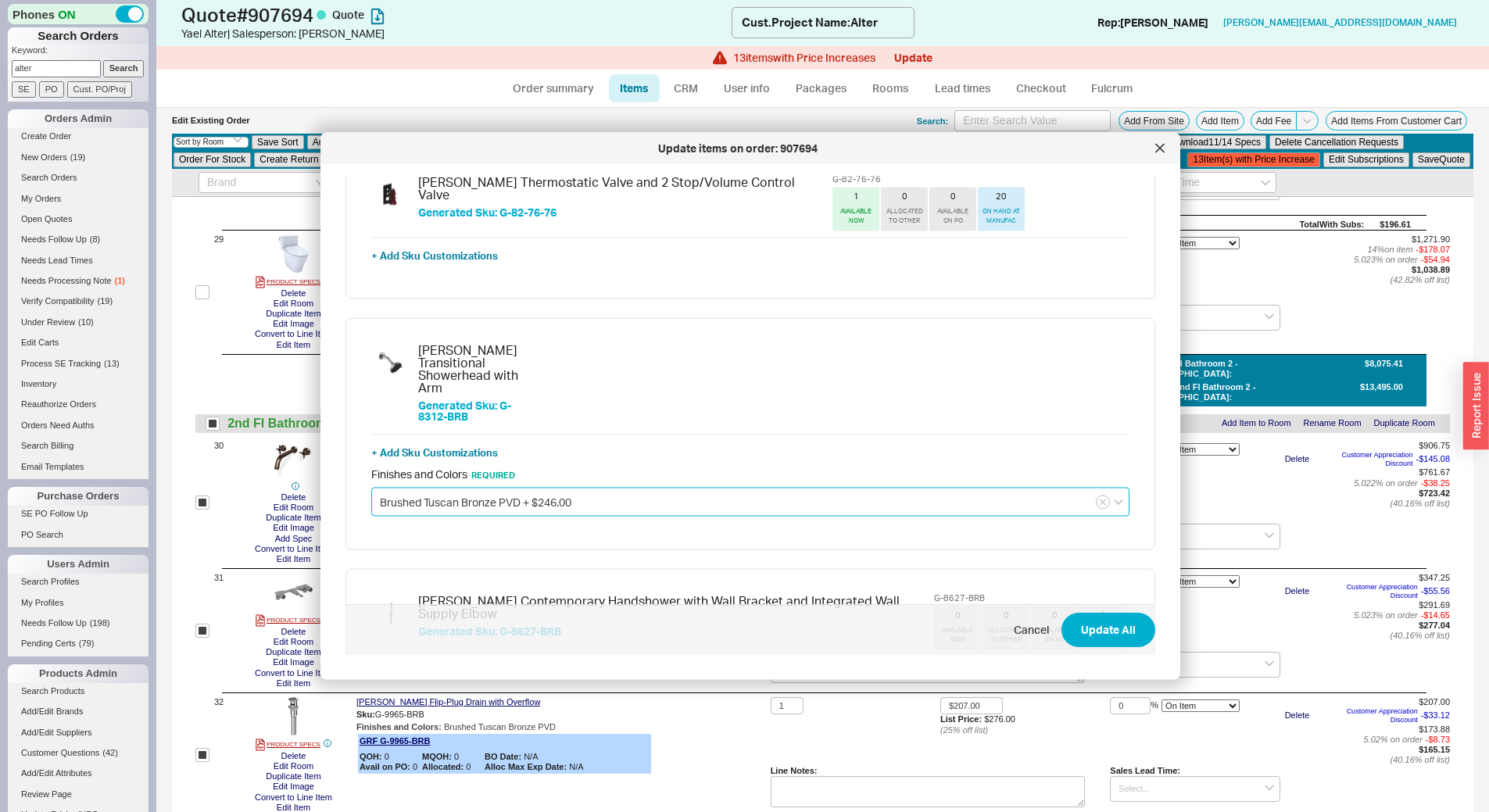
click at [473, 487] on input "Brushed Tuscan Bronze PVD + $246.00" at bounding box center [750, 502] width 758 height 29
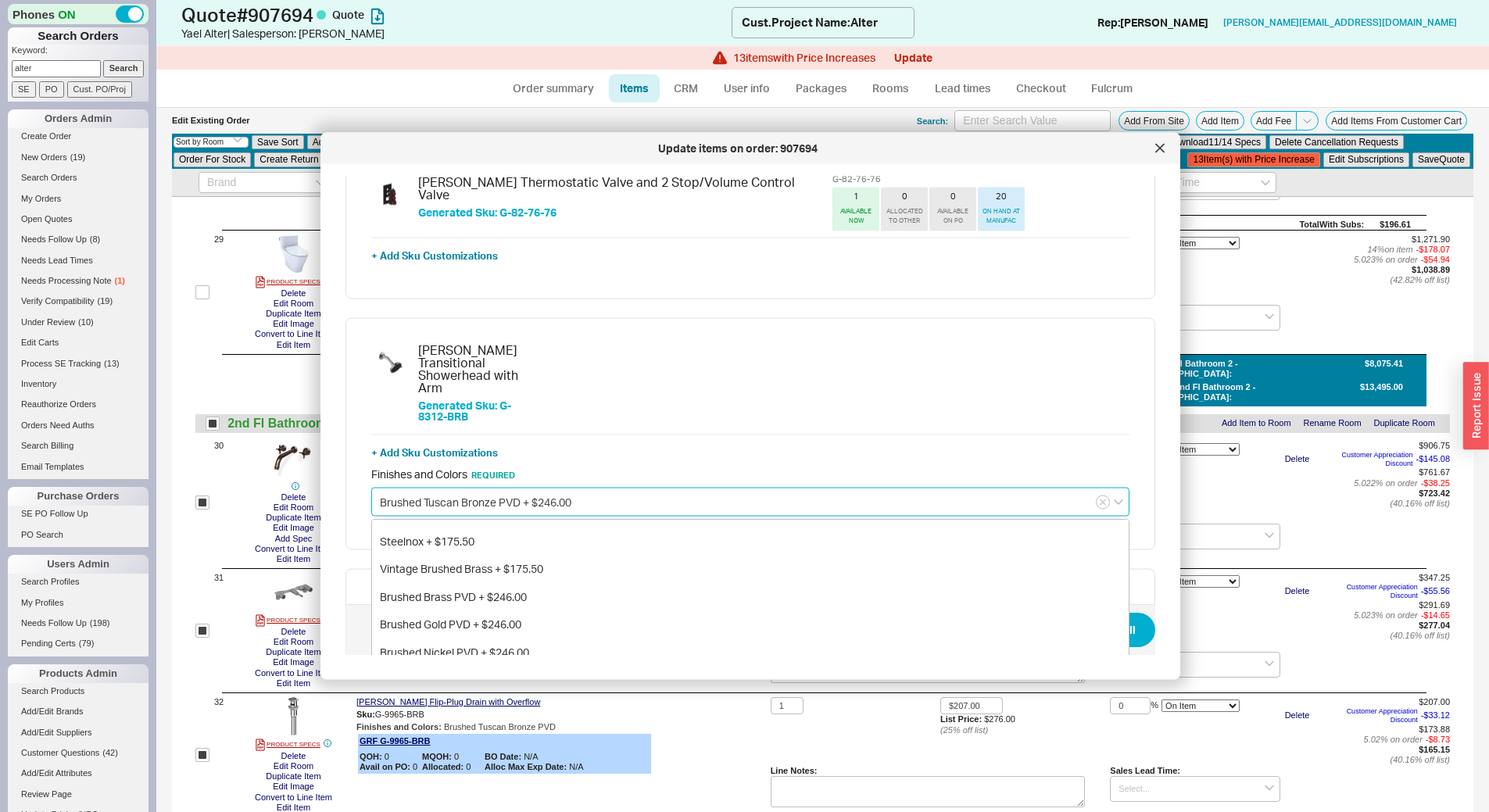
scroll to position [235, 0]
click at [469, 508] on div "Vintage Brushed Brass + $175.50" at bounding box center [750, 522] width 756 height 28
type input "Vintage Brushed Brass + $175.50"
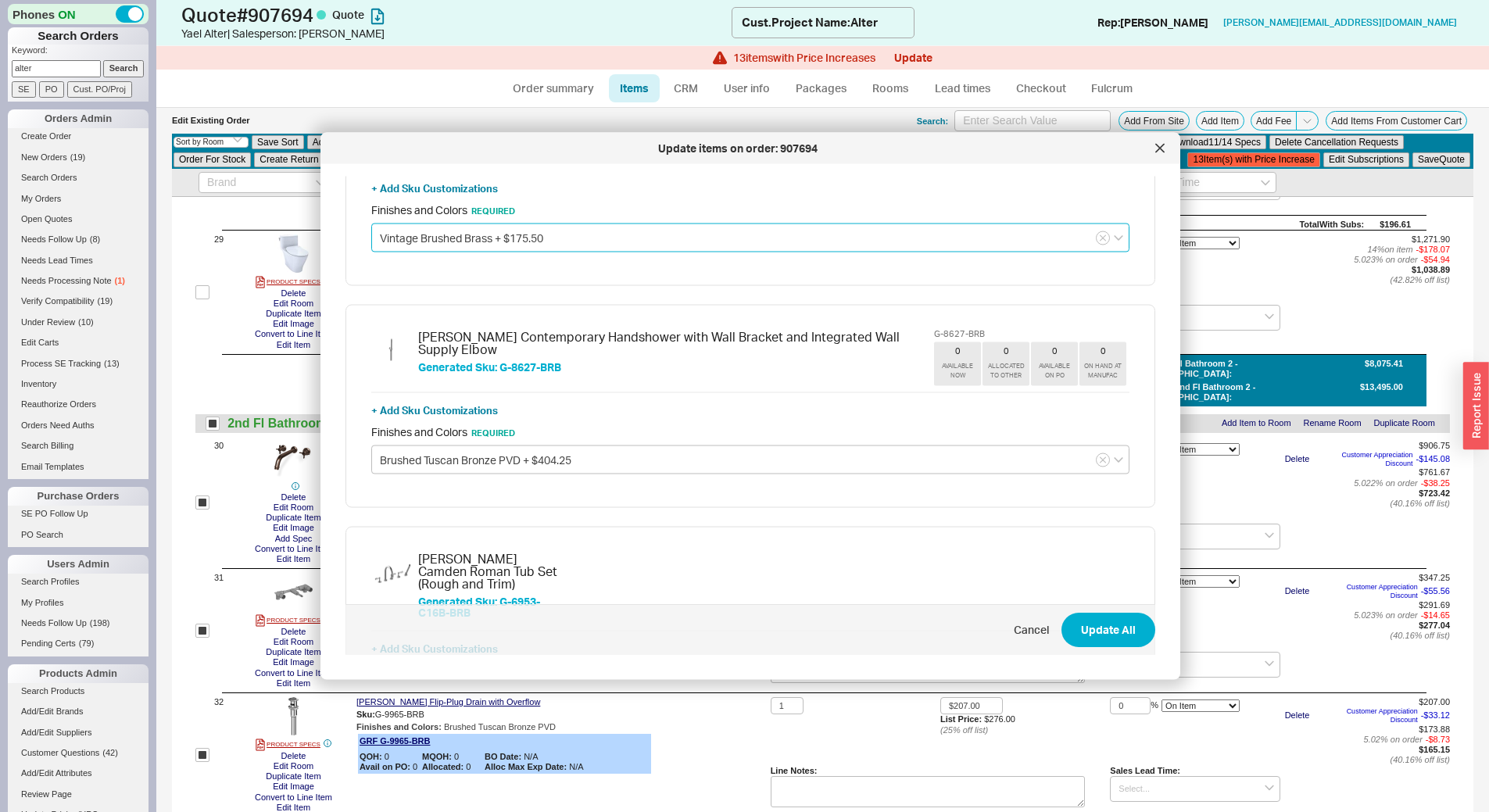
scroll to position [1329, 0]
click at [484, 456] on input "Brushed Tuscan Bronze PVD + $404.25" at bounding box center [750, 460] width 758 height 29
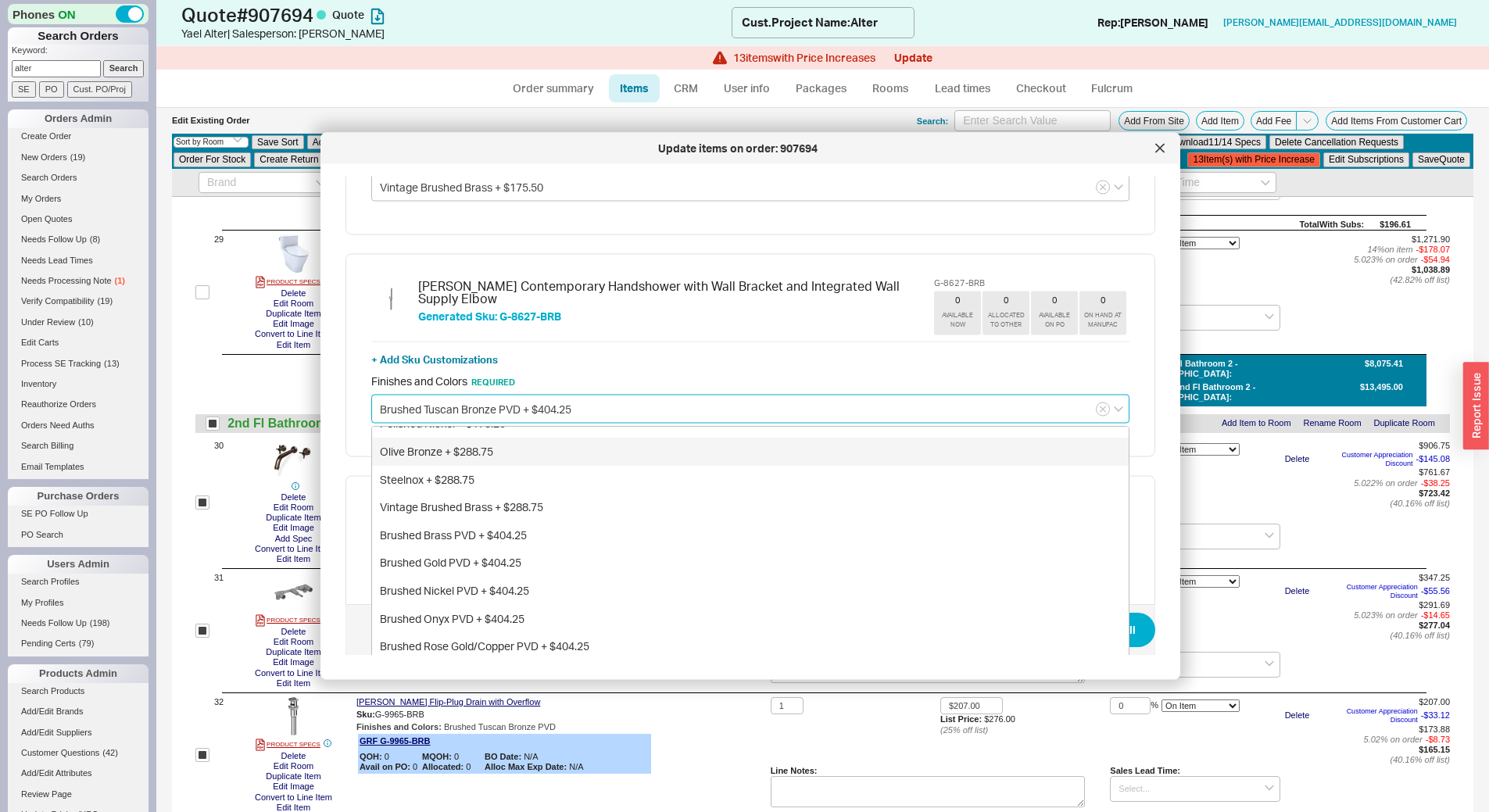
scroll to position [1406, 0]
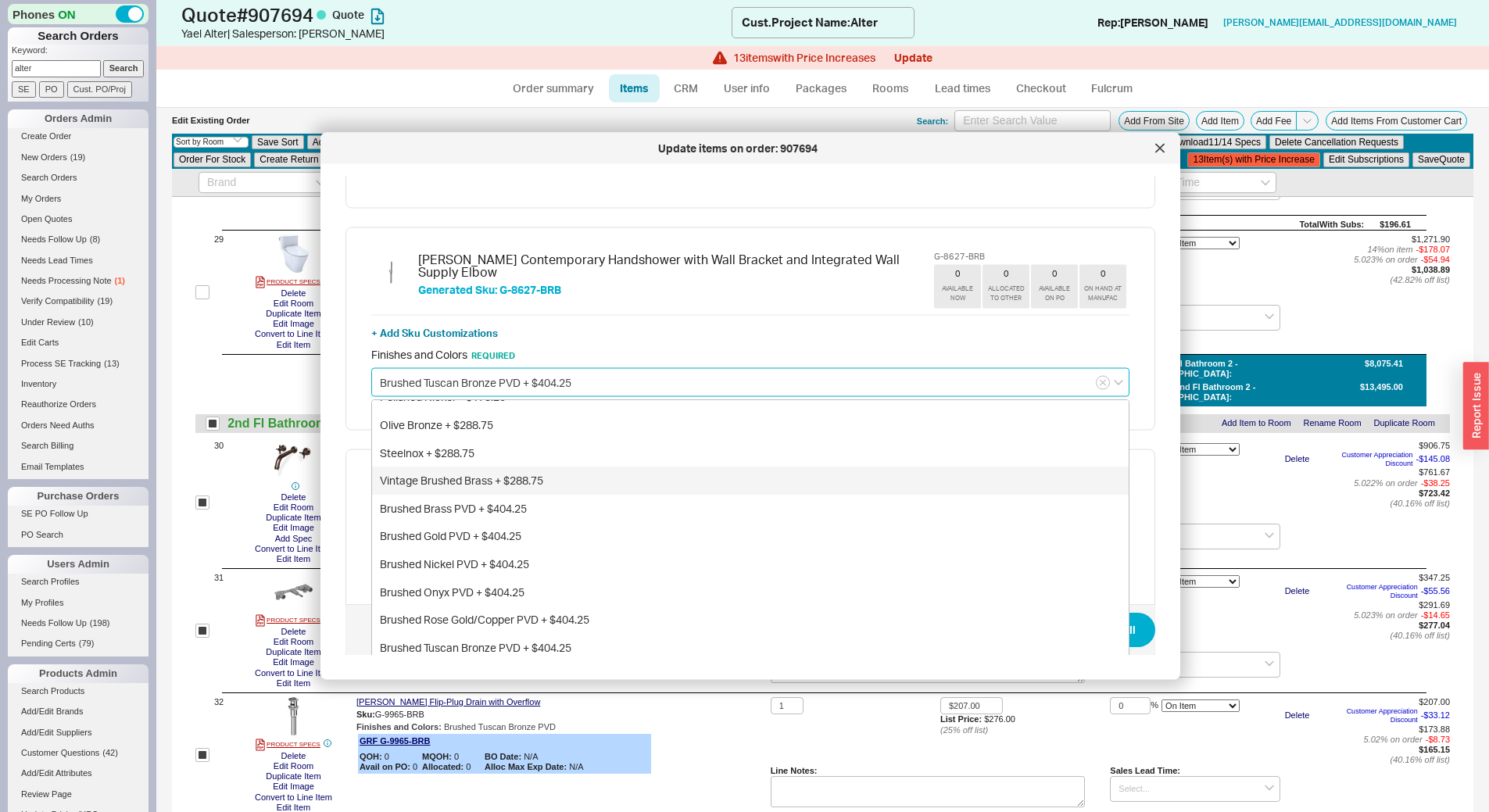
click at [523, 476] on div "Vintage Brushed Brass + $288.75" at bounding box center [750, 482] width 756 height 28
type input "Vintage Brushed Brass + $288.75"
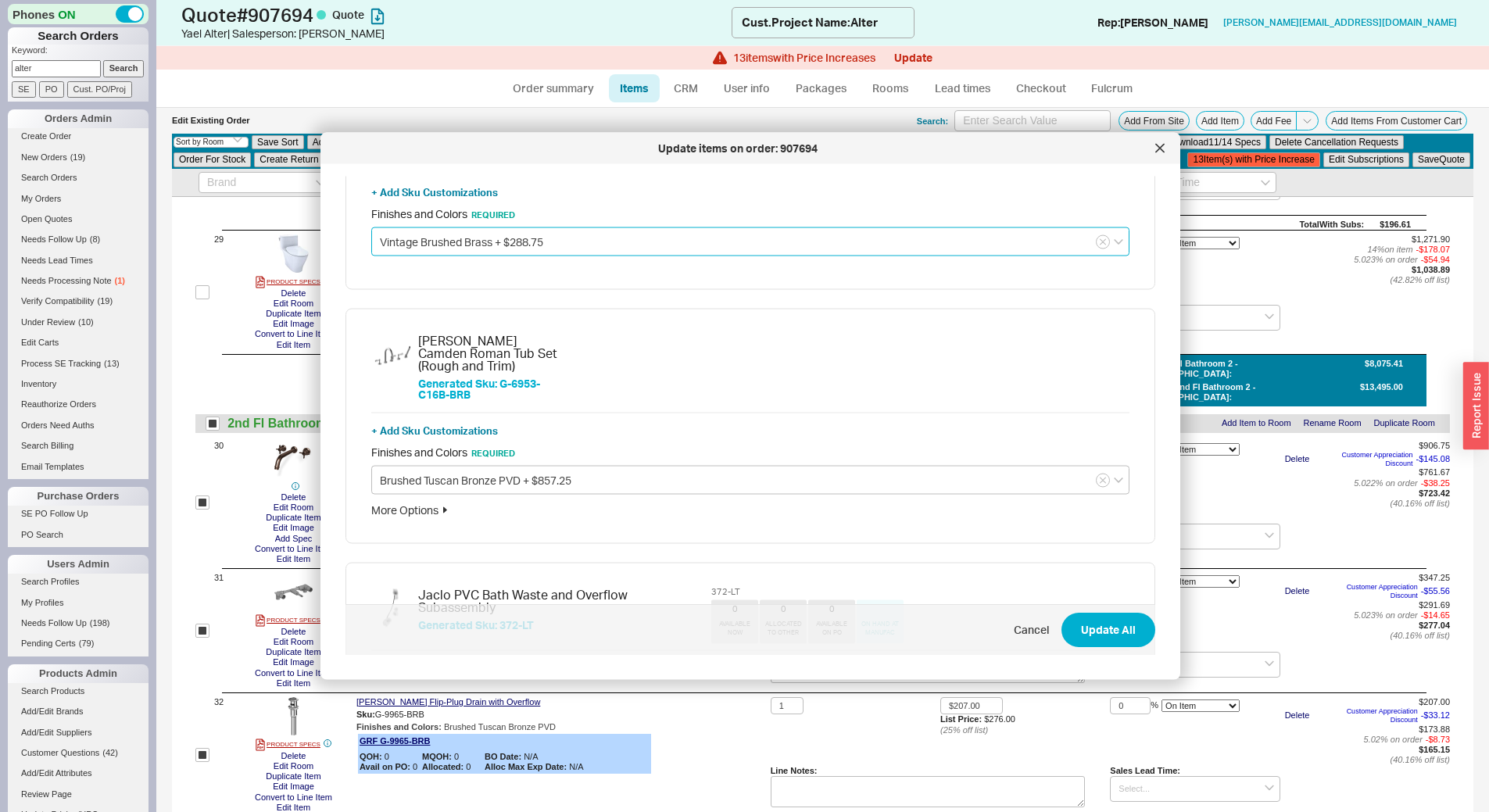
scroll to position [1641, 0]
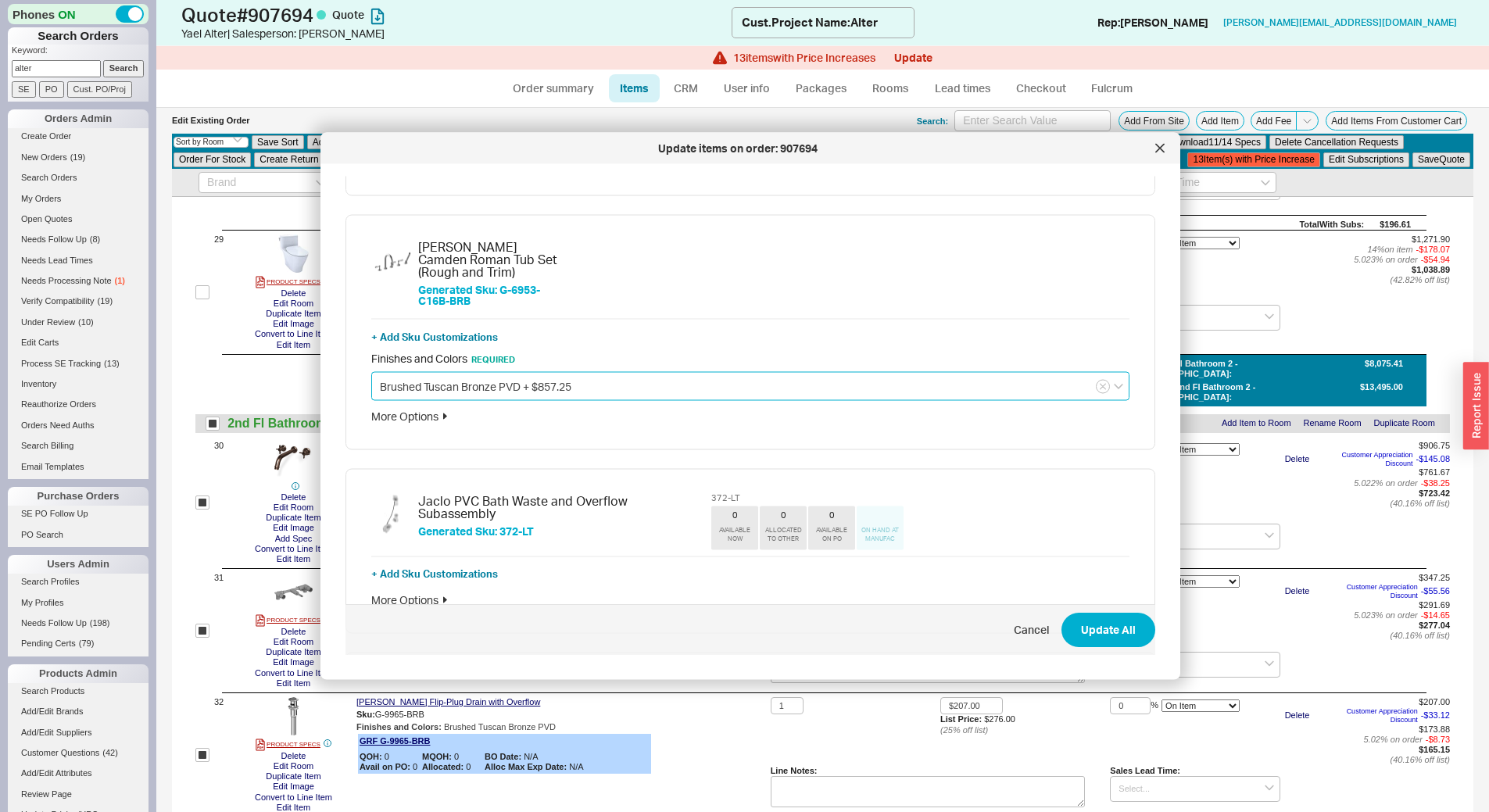
click at [489, 372] on input "Brushed Tuscan Bronze PVD + $857.25" at bounding box center [750, 386] width 758 height 29
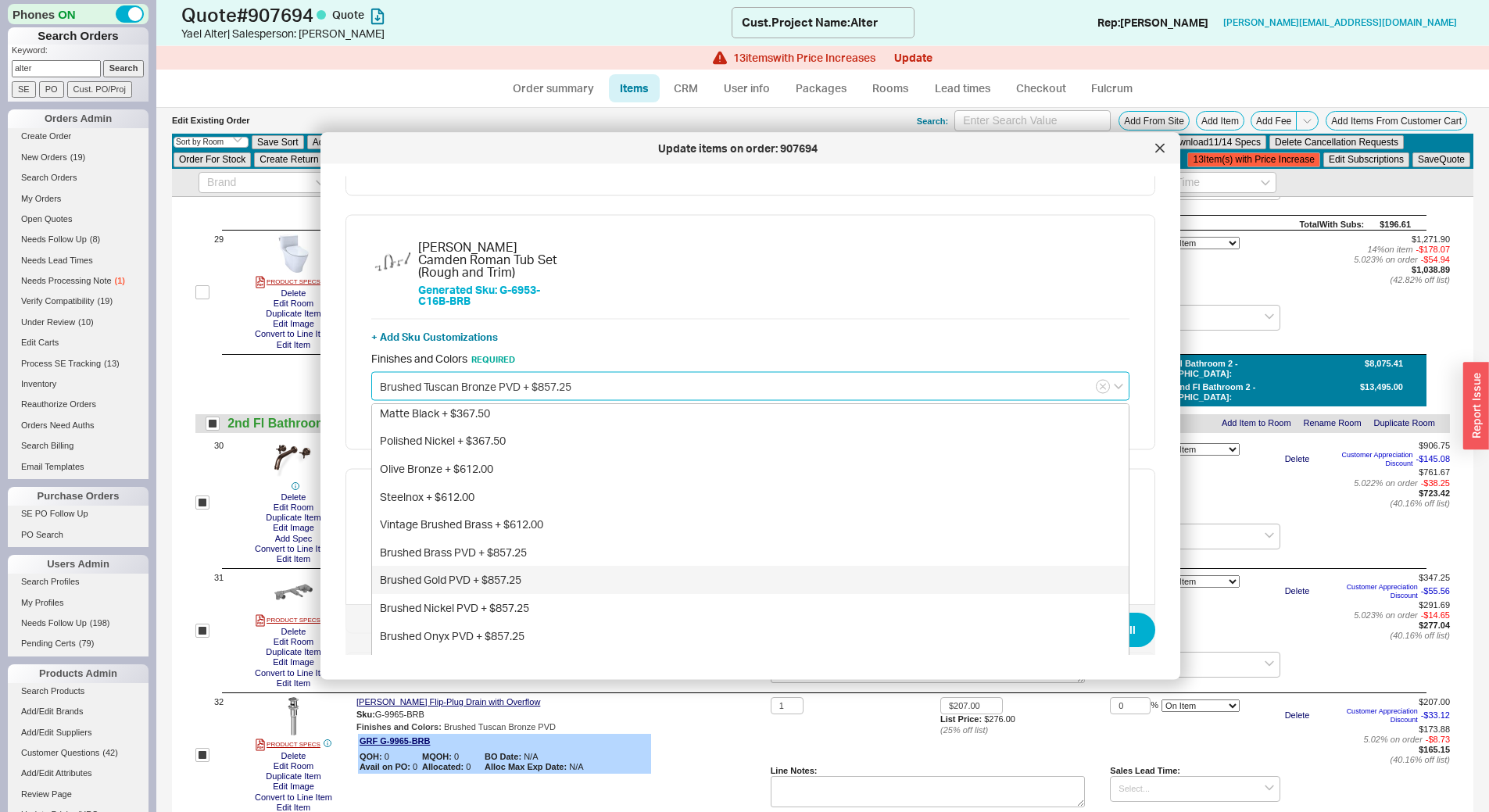
scroll to position [156, 0]
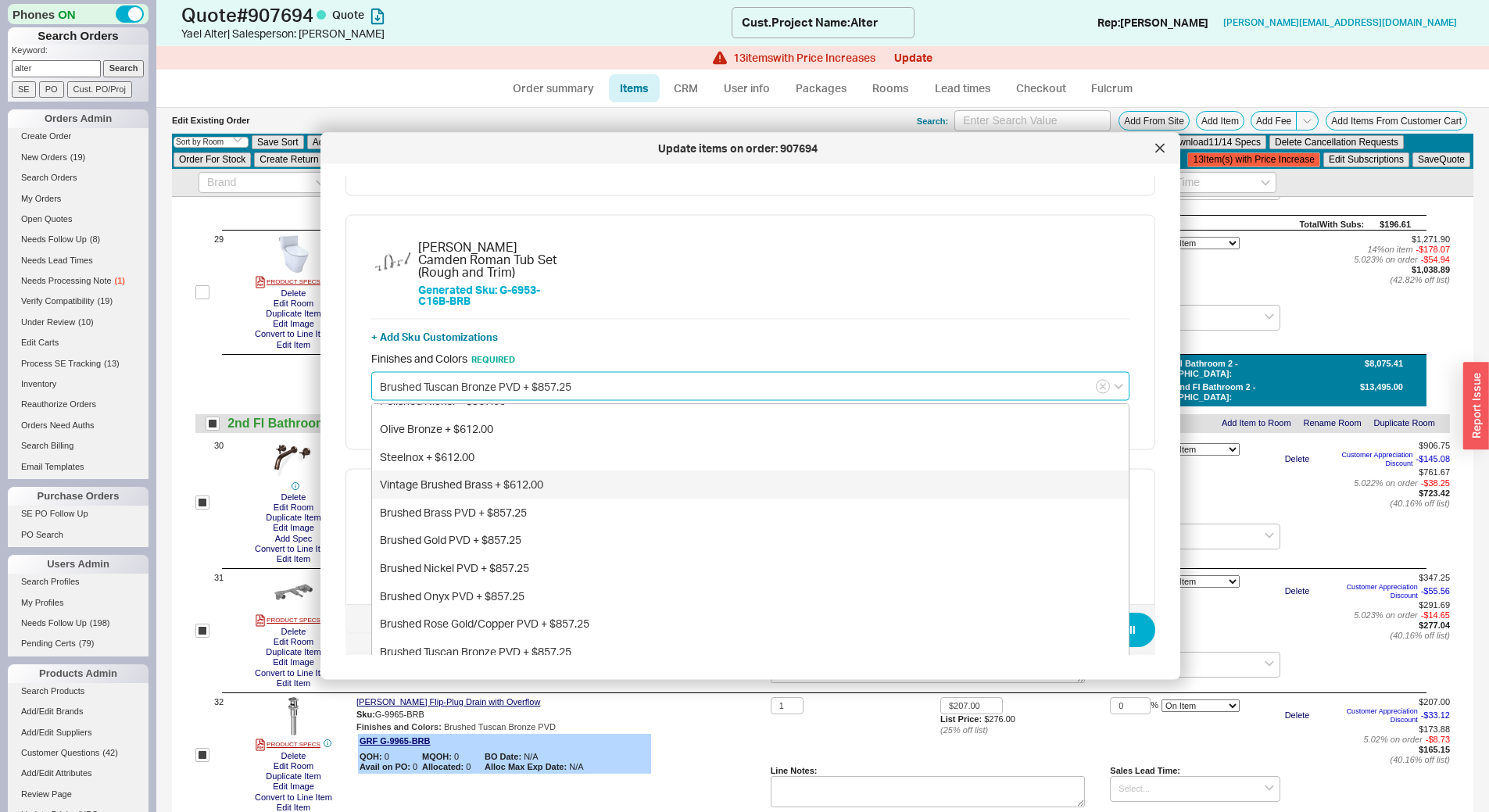
click at [500, 471] on div "Vintage Brushed Brass + $612.00" at bounding box center [750, 485] width 756 height 28
type input "Vintage Brushed Brass + $612.00"
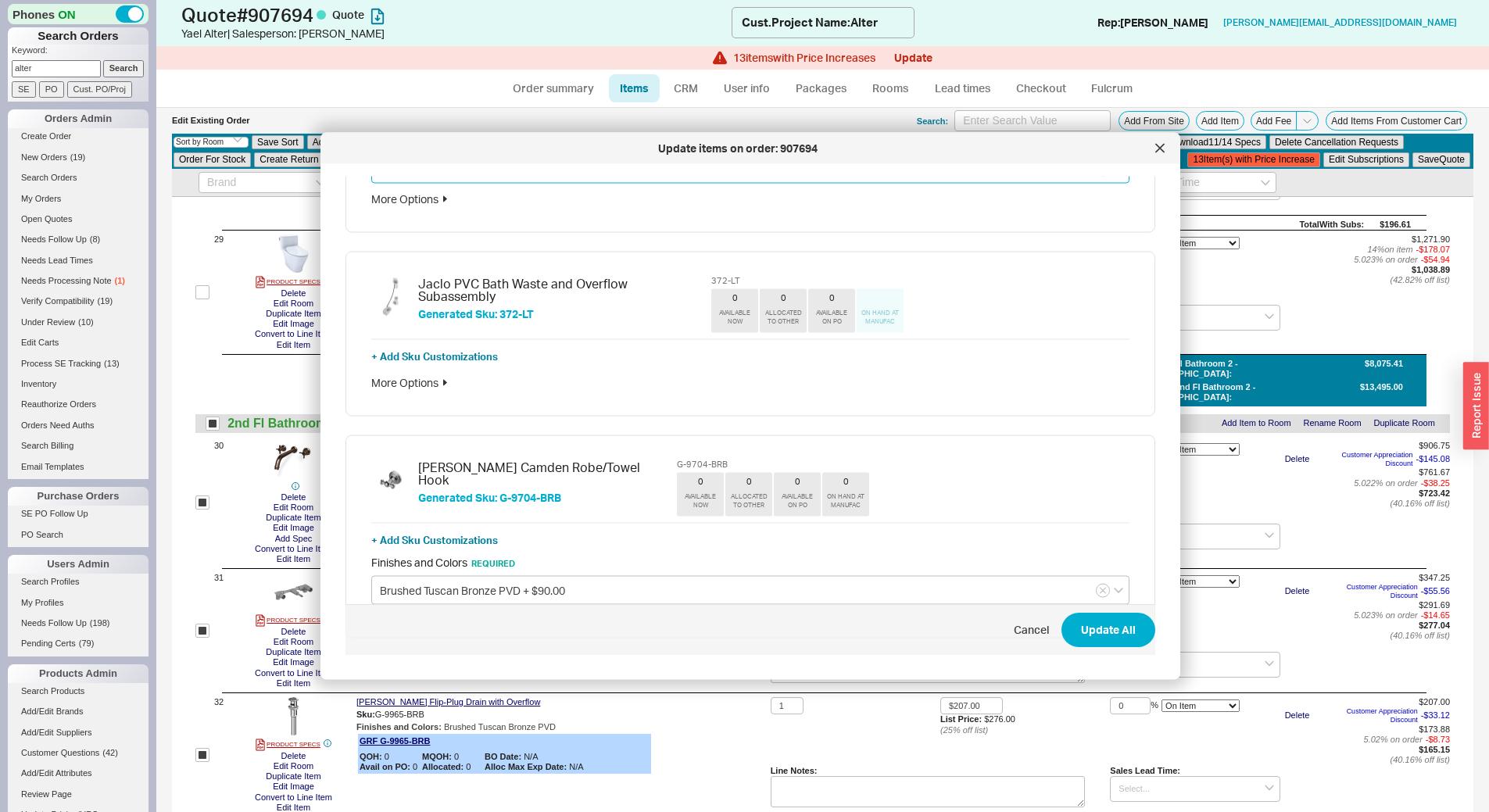
scroll to position [1876, 0]
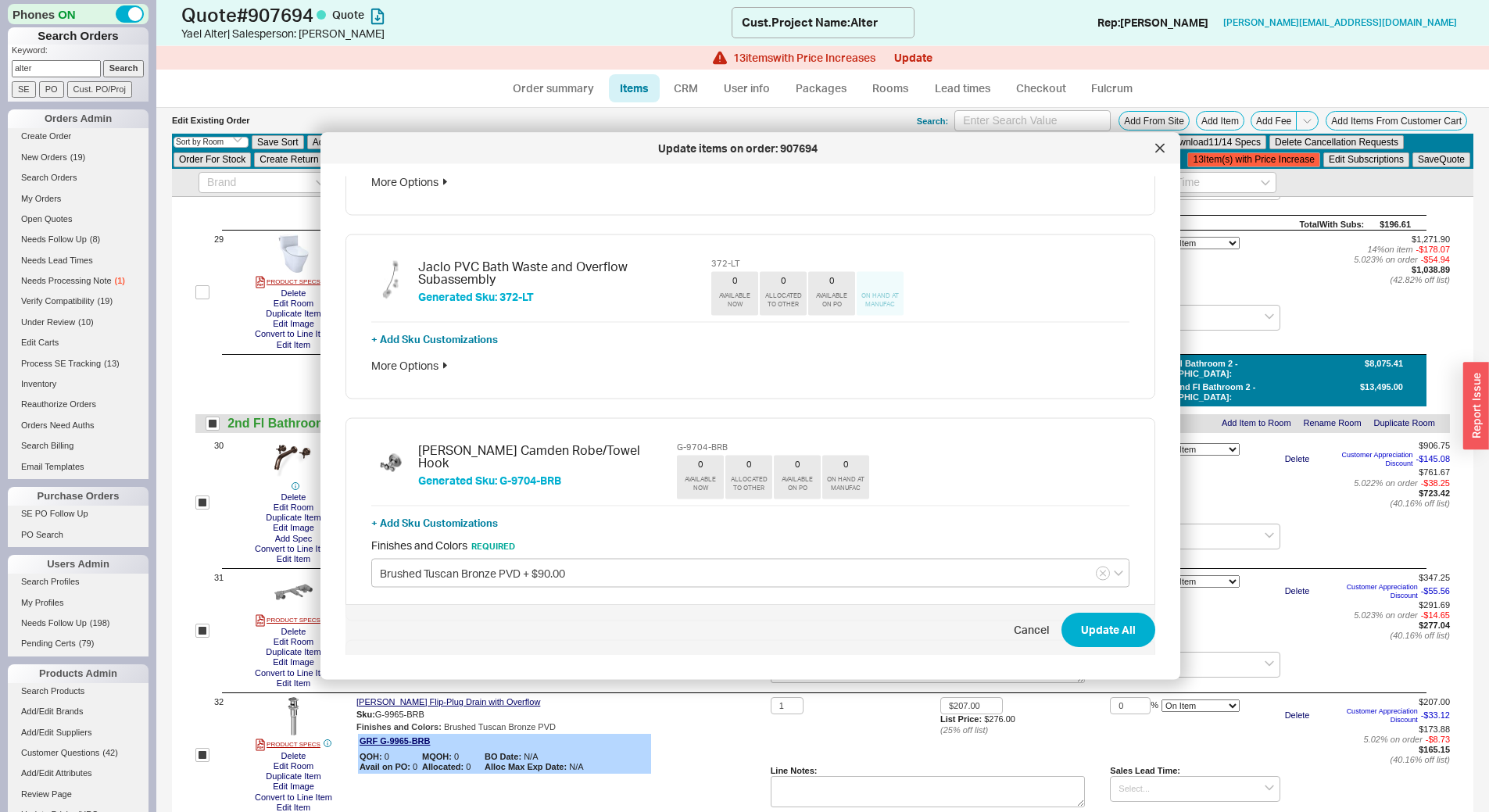
click at [423, 357] on div "More Options" at bounding box center [750, 364] width 758 height 16
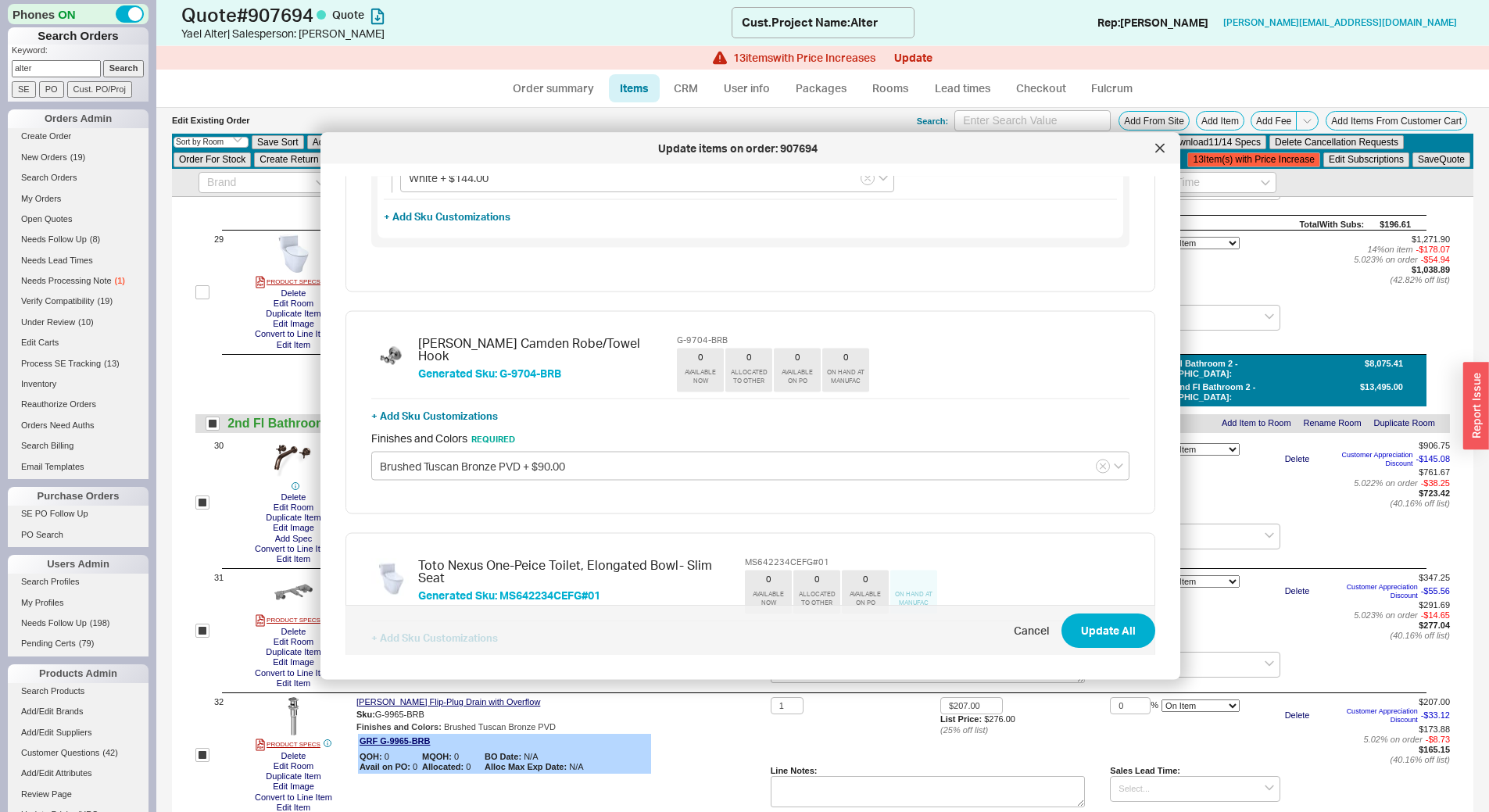
scroll to position [2266, 0]
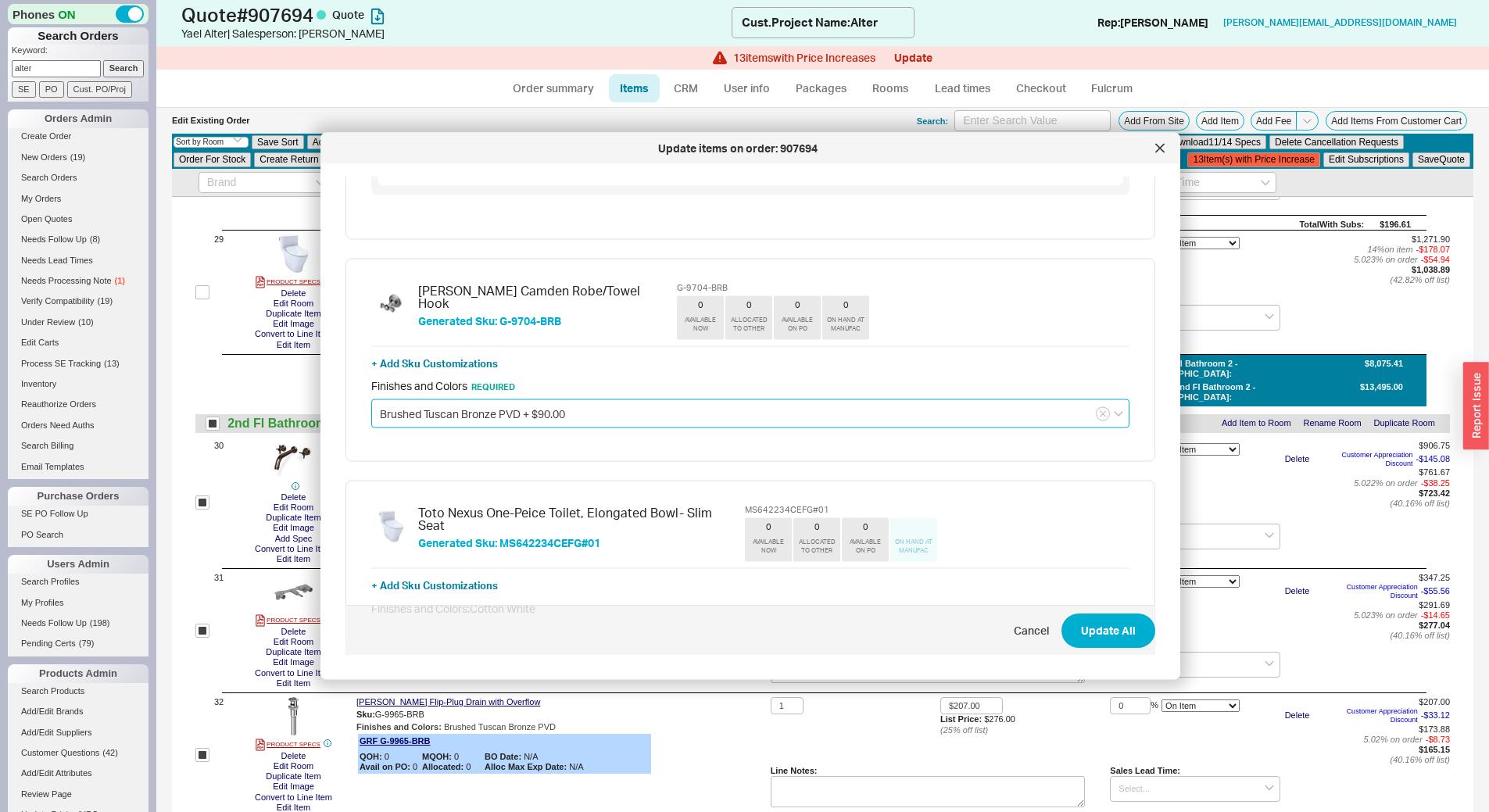
click at [457, 398] on input "Brushed Tuscan Bronze PVD + $90.00" at bounding box center [750, 413] width 758 height 29
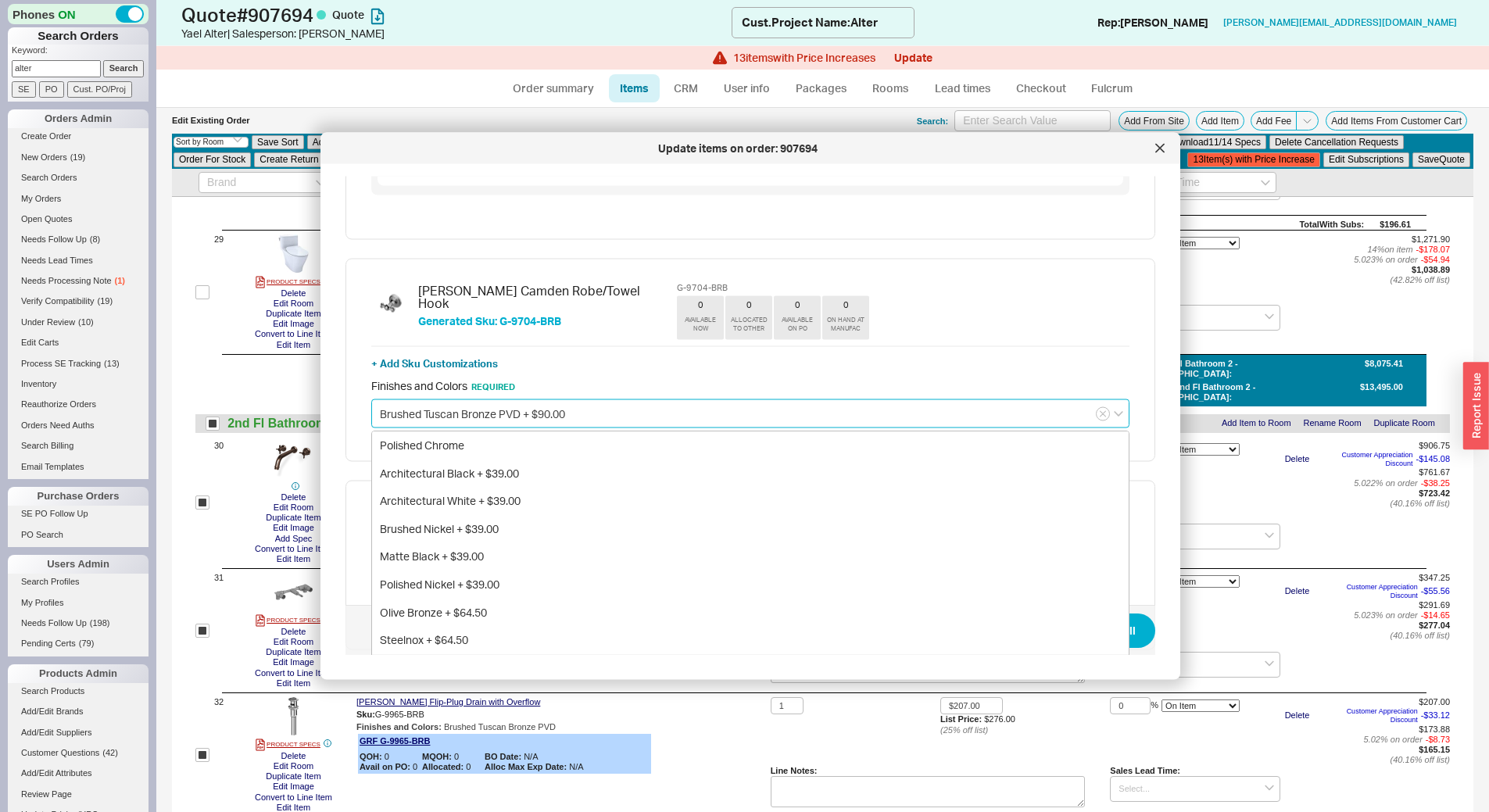
click at [485, 654] on div "Vintage Brushed Brass + $64.50" at bounding box center [750, 668] width 756 height 28
type input "Vintage Brushed Brass + $64.50"
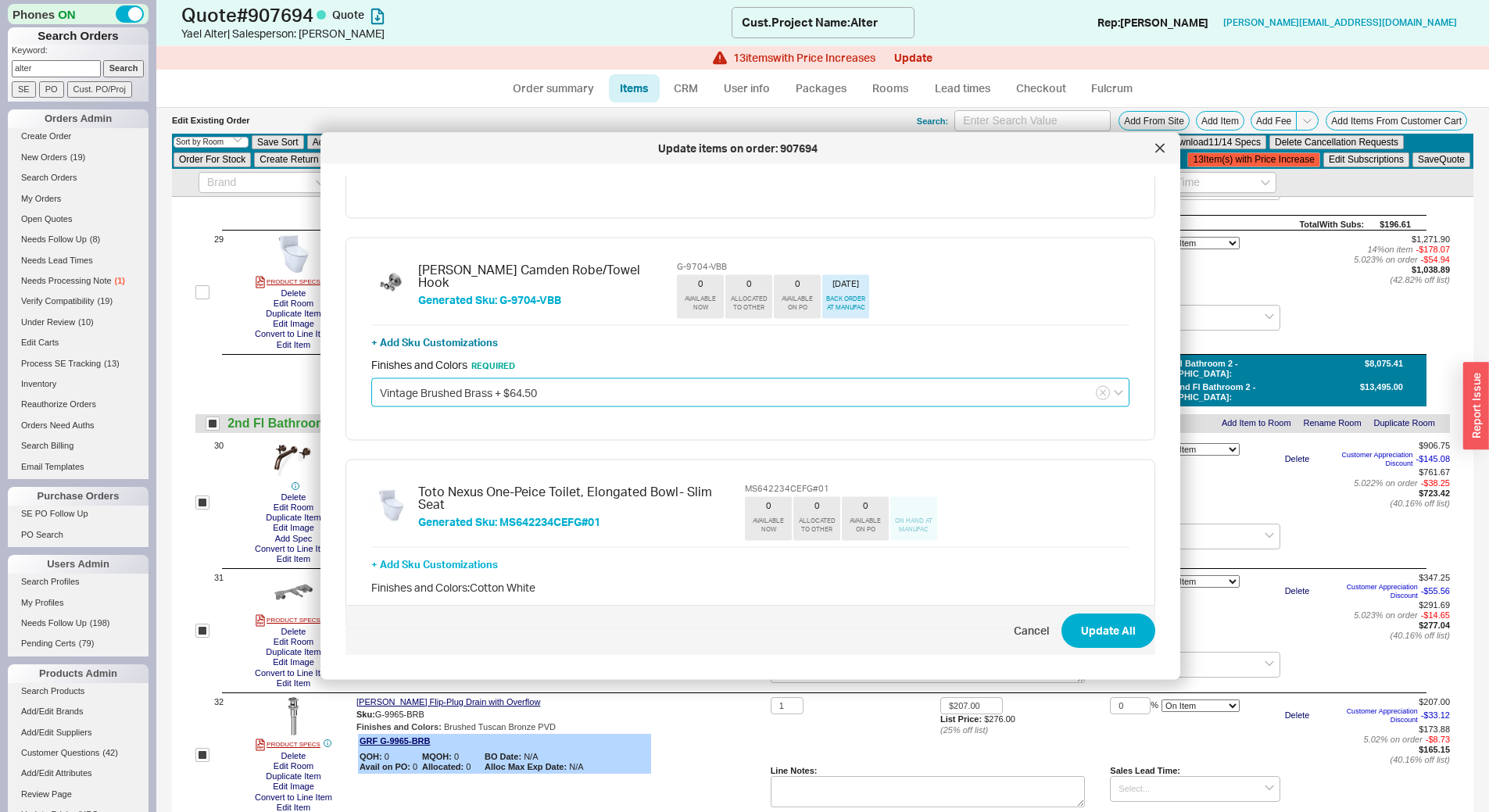
scroll to position [2298, 0]
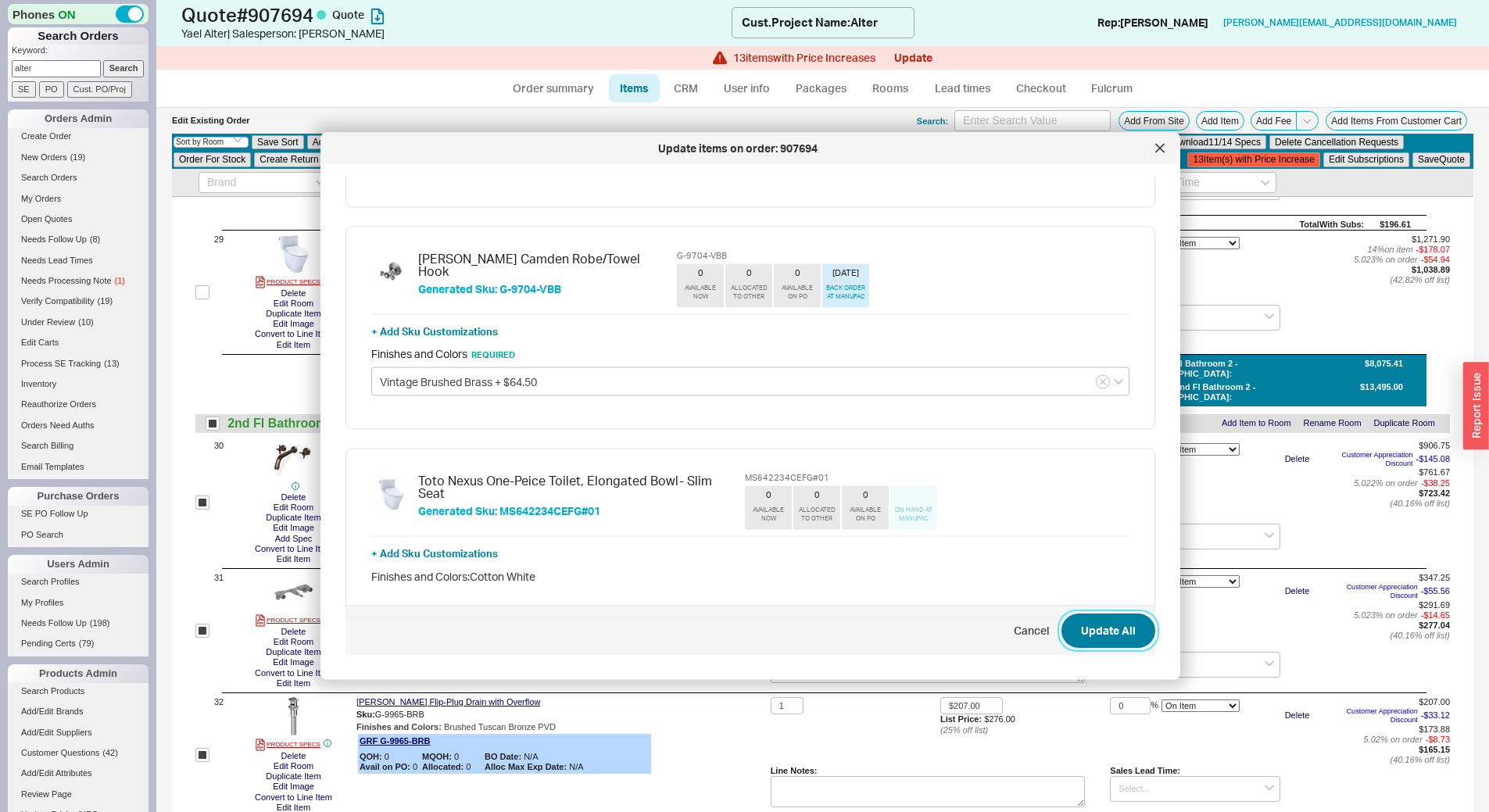
click at [1097, 630] on button "Update All" at bounding box center [1108, 630] width 94 height 34
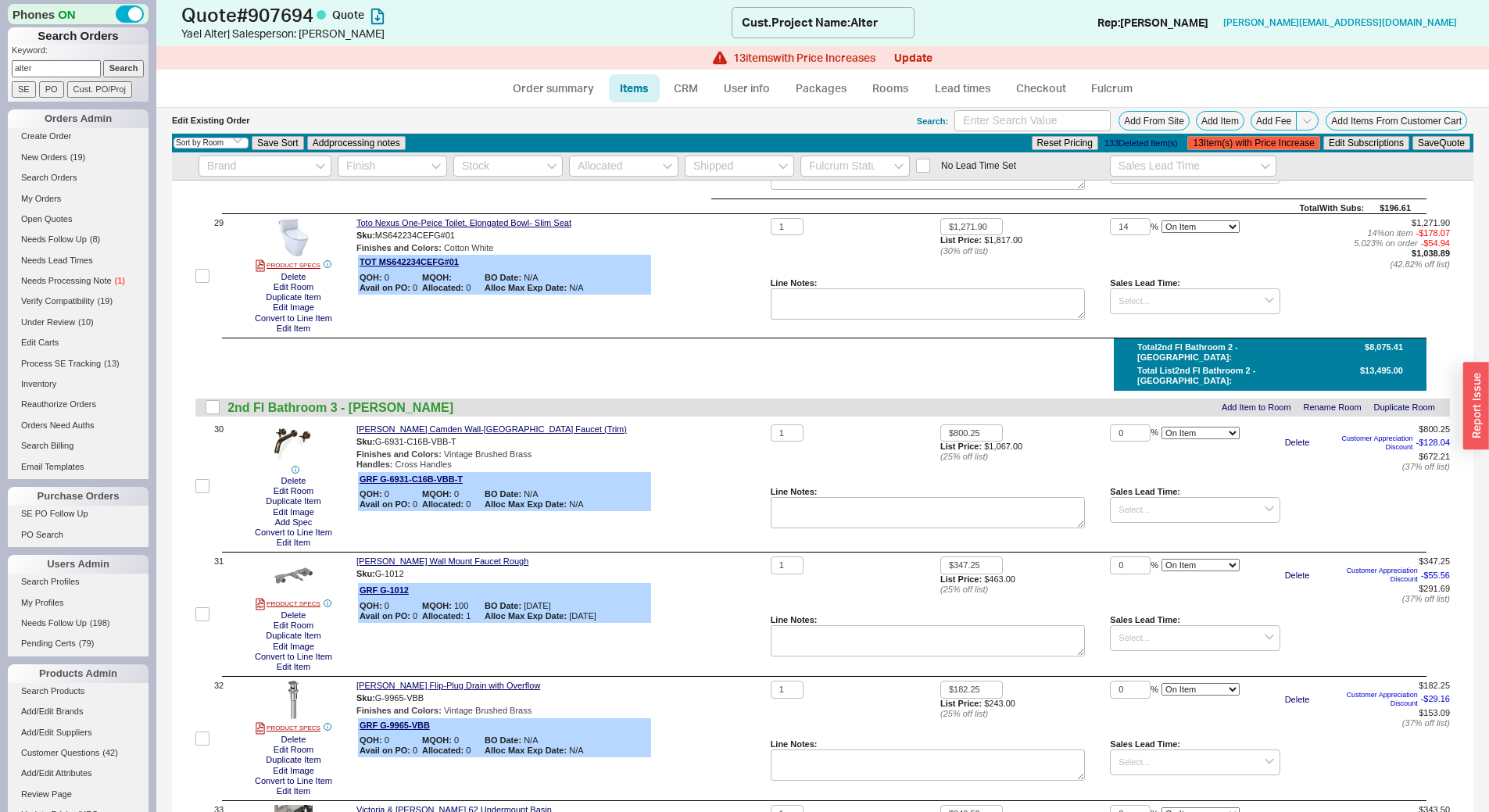
checkbox input "false"
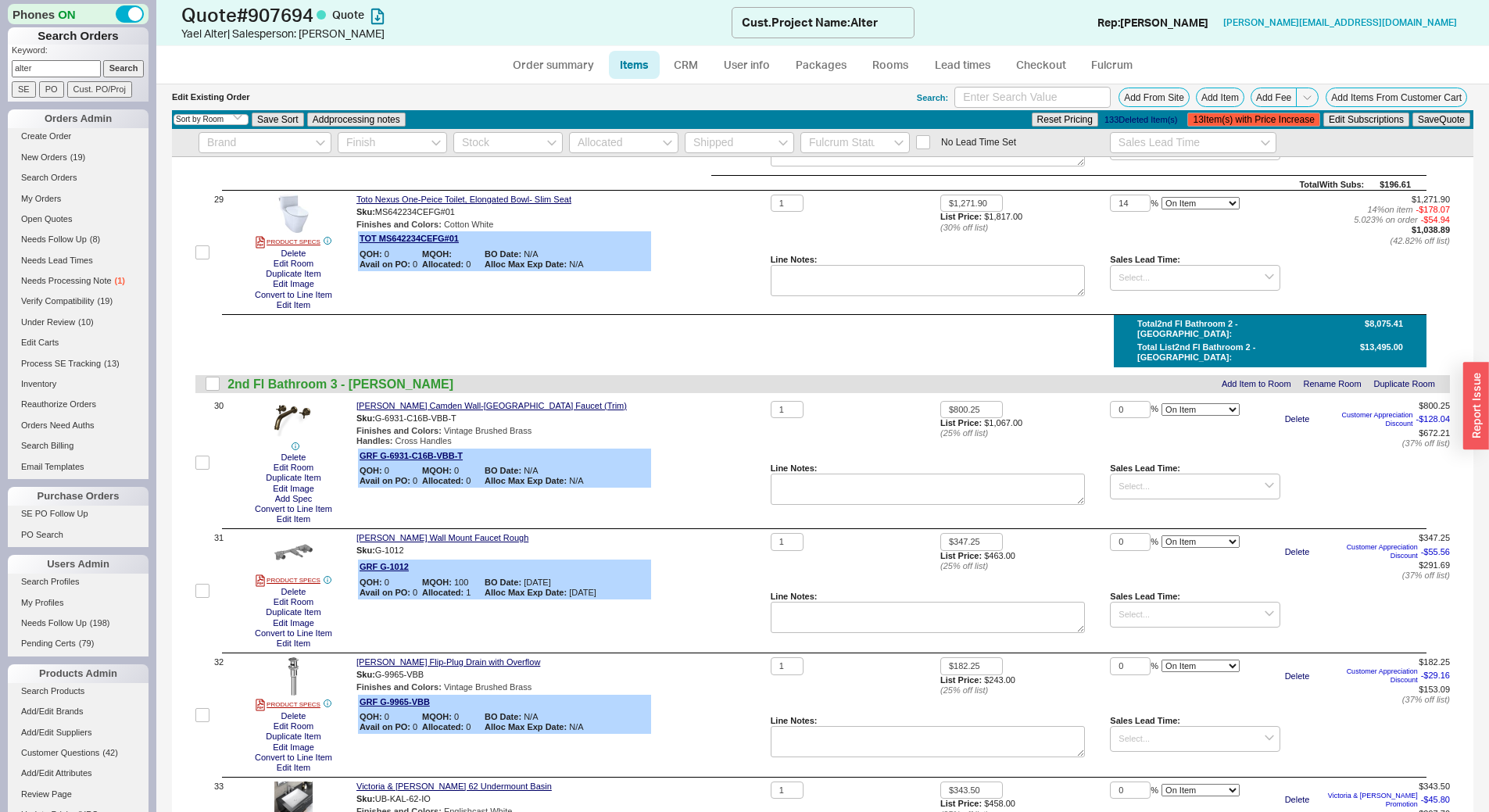
scroll to position [3673, 0]
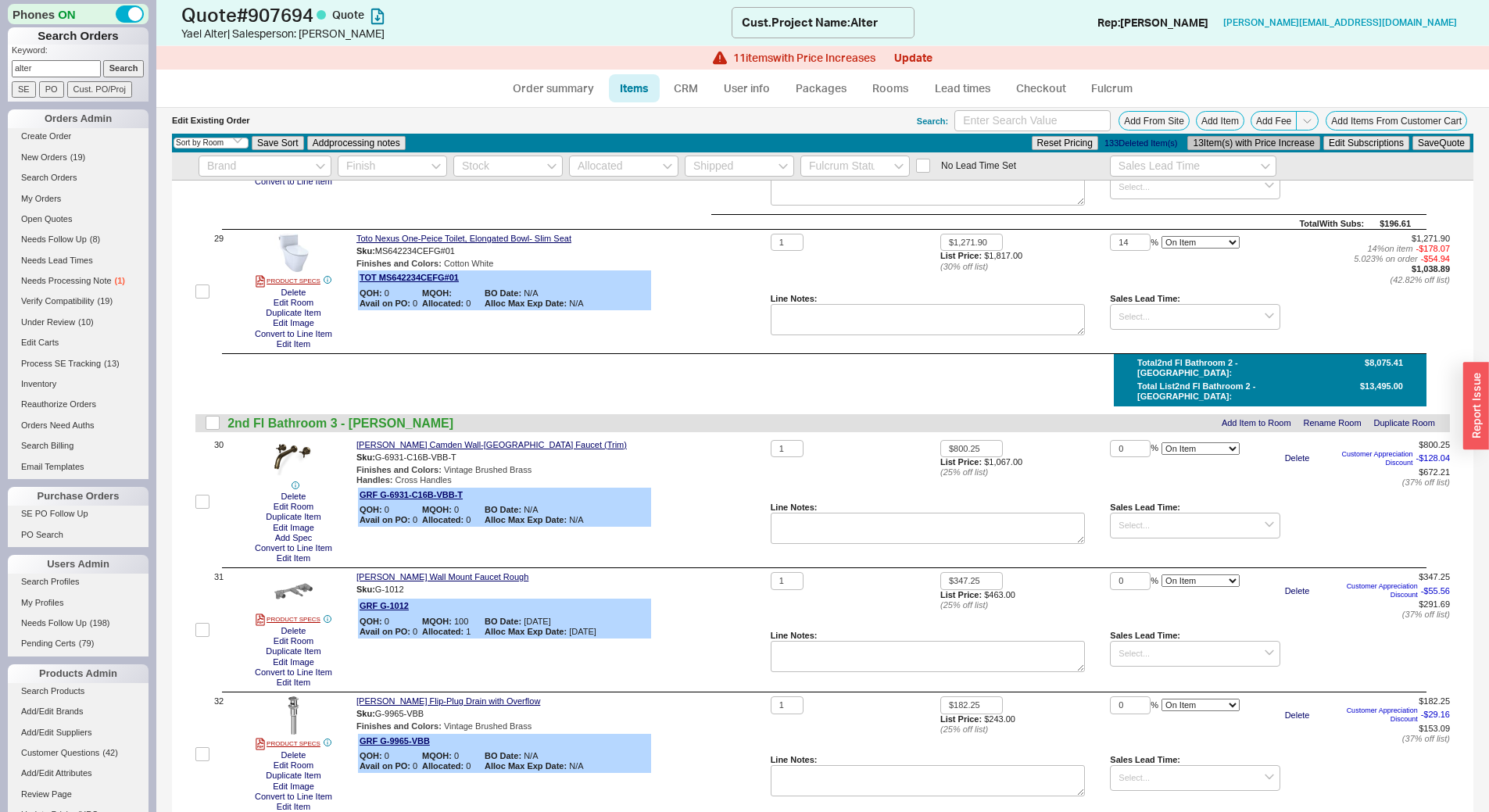
click at [1210, 146] on button "13 Item(s) with Price Increase" at bounding box center [1253, 143] width 133 height 14
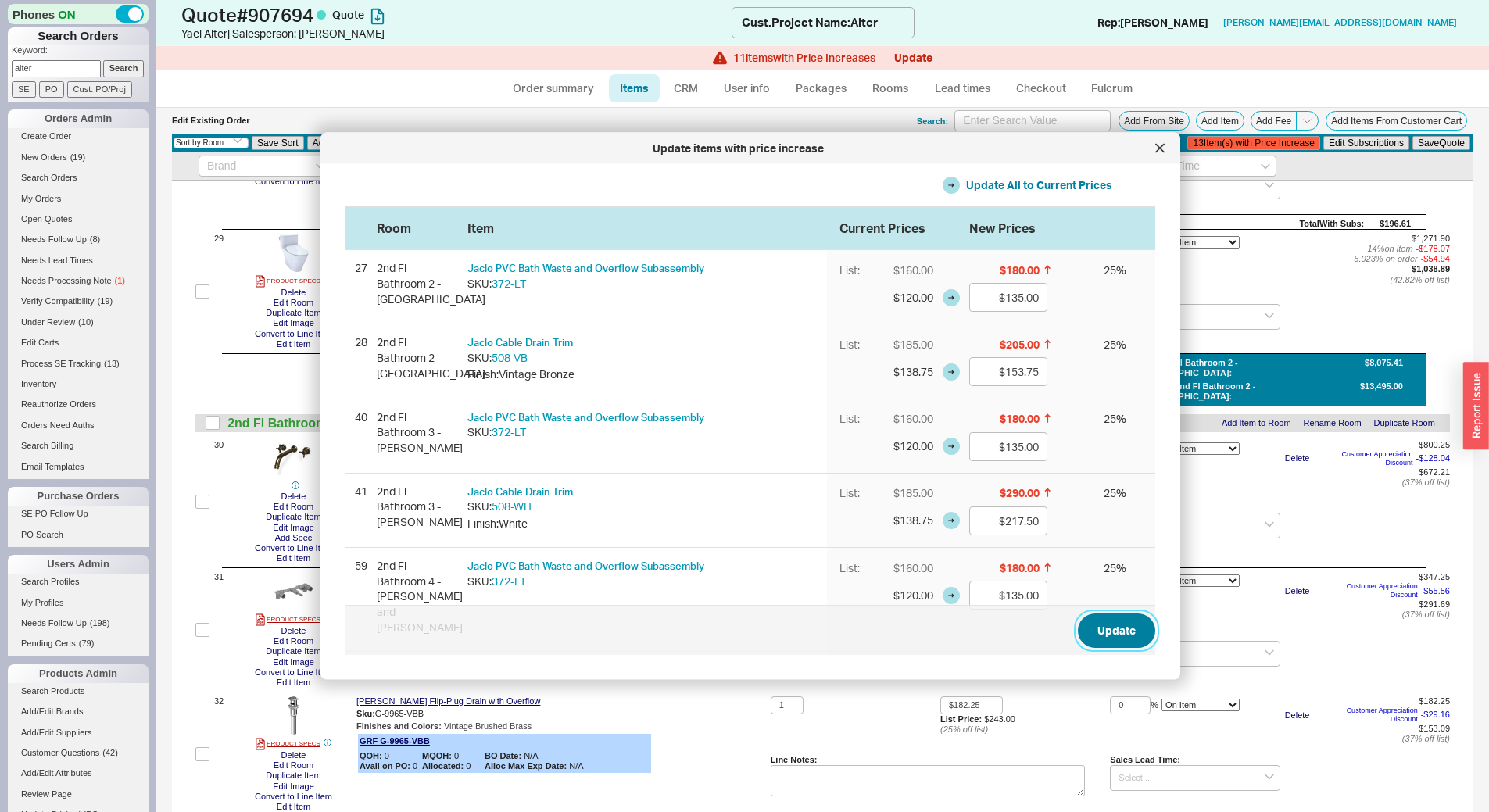
click at [1102, 634] on button "Update" at bounding box center [1117, 630] width 78 height 34
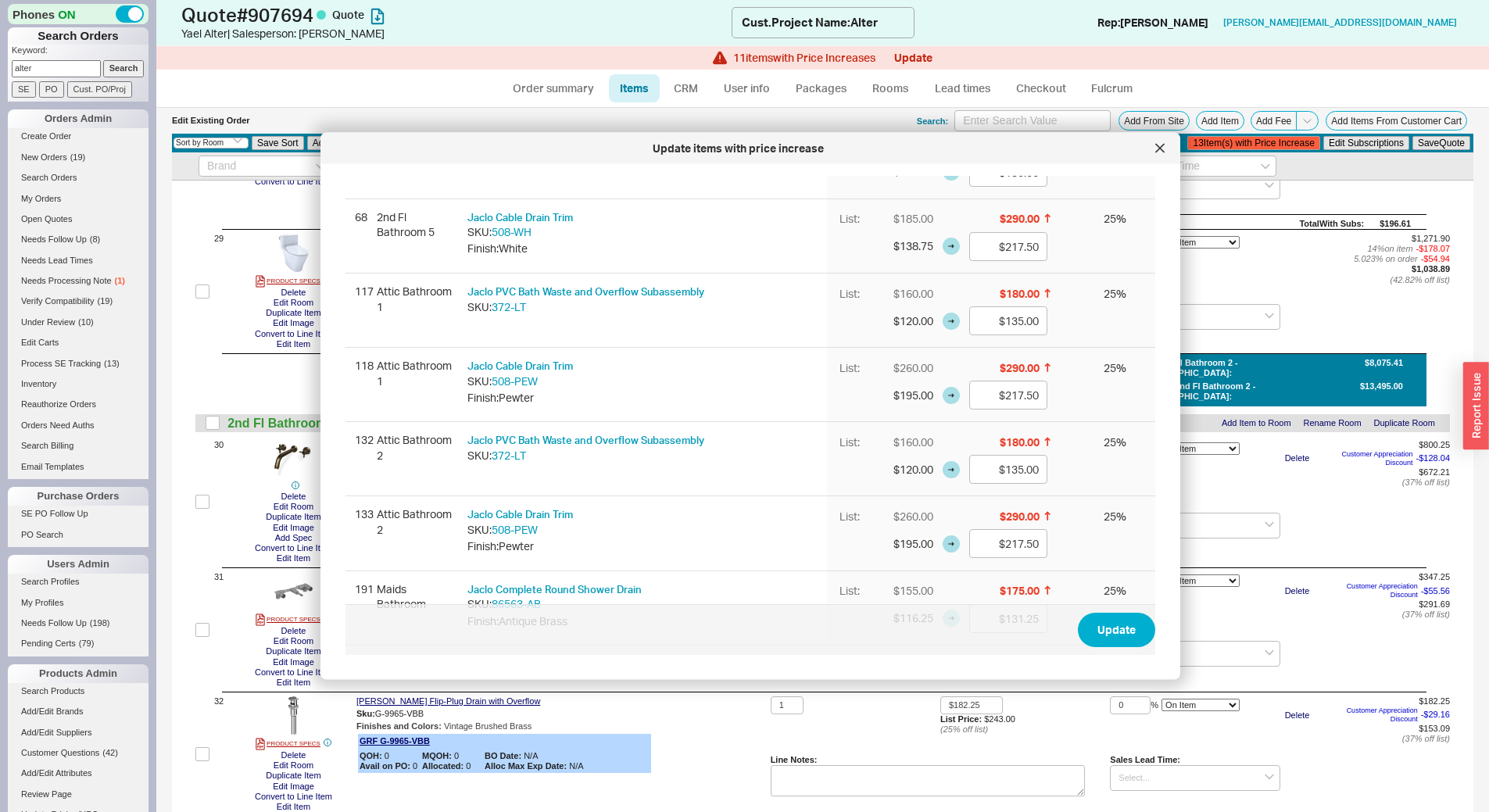
scroll to position [694, 0]
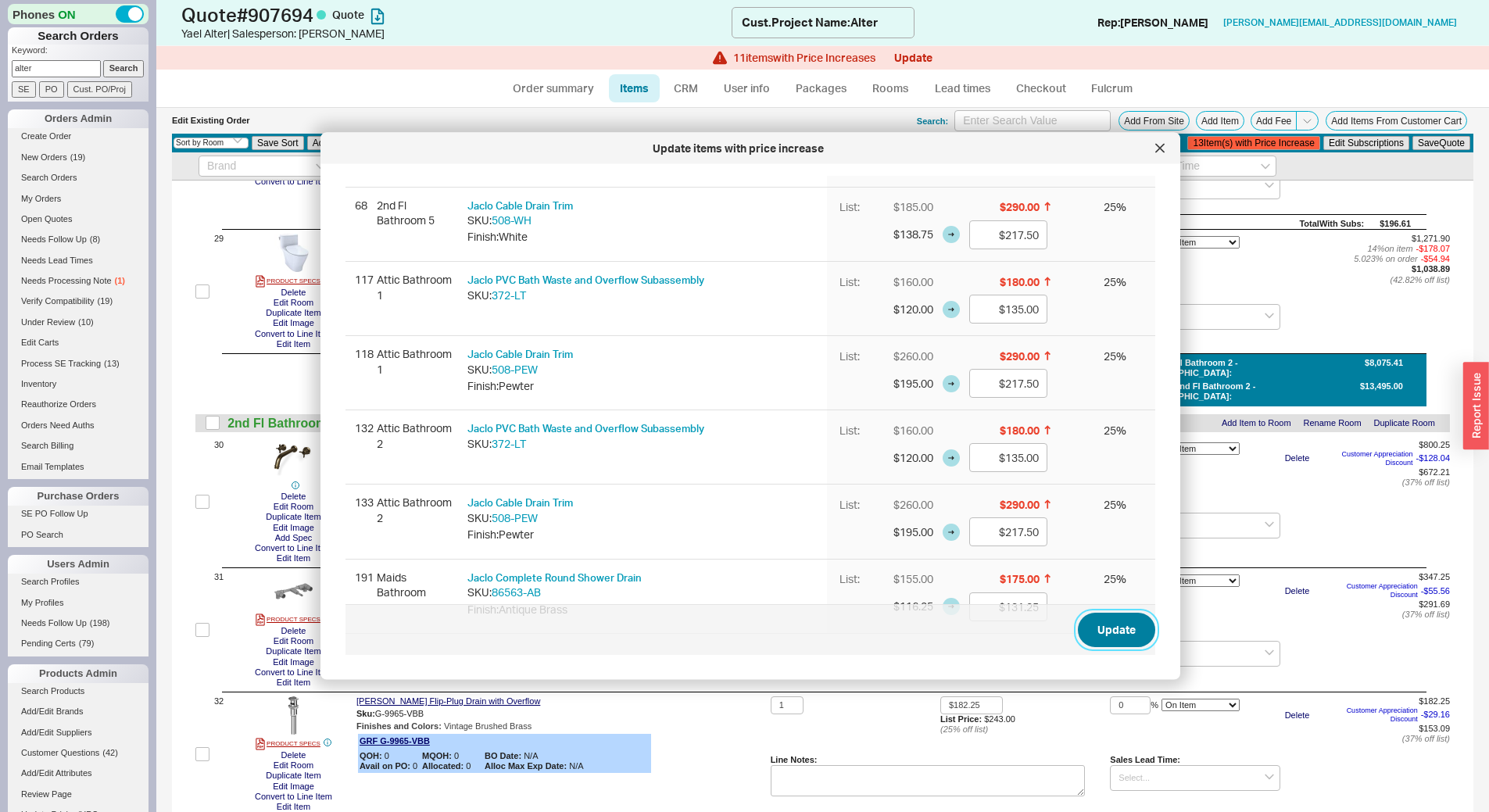
click at [1103, 626] on button "Update" at bounding box center [1117, 630] width 78 height 34
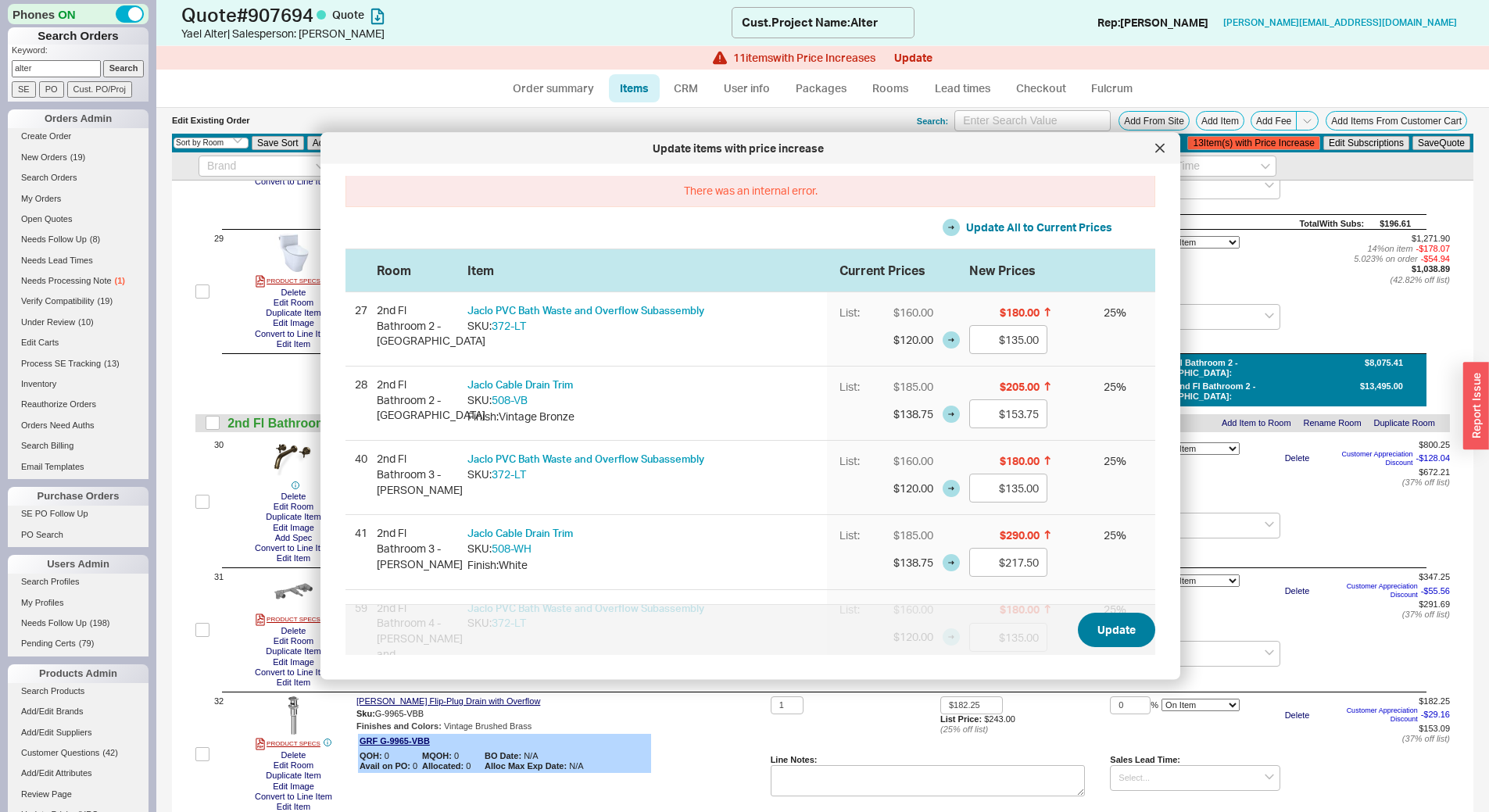
scroll to position [0, 0]
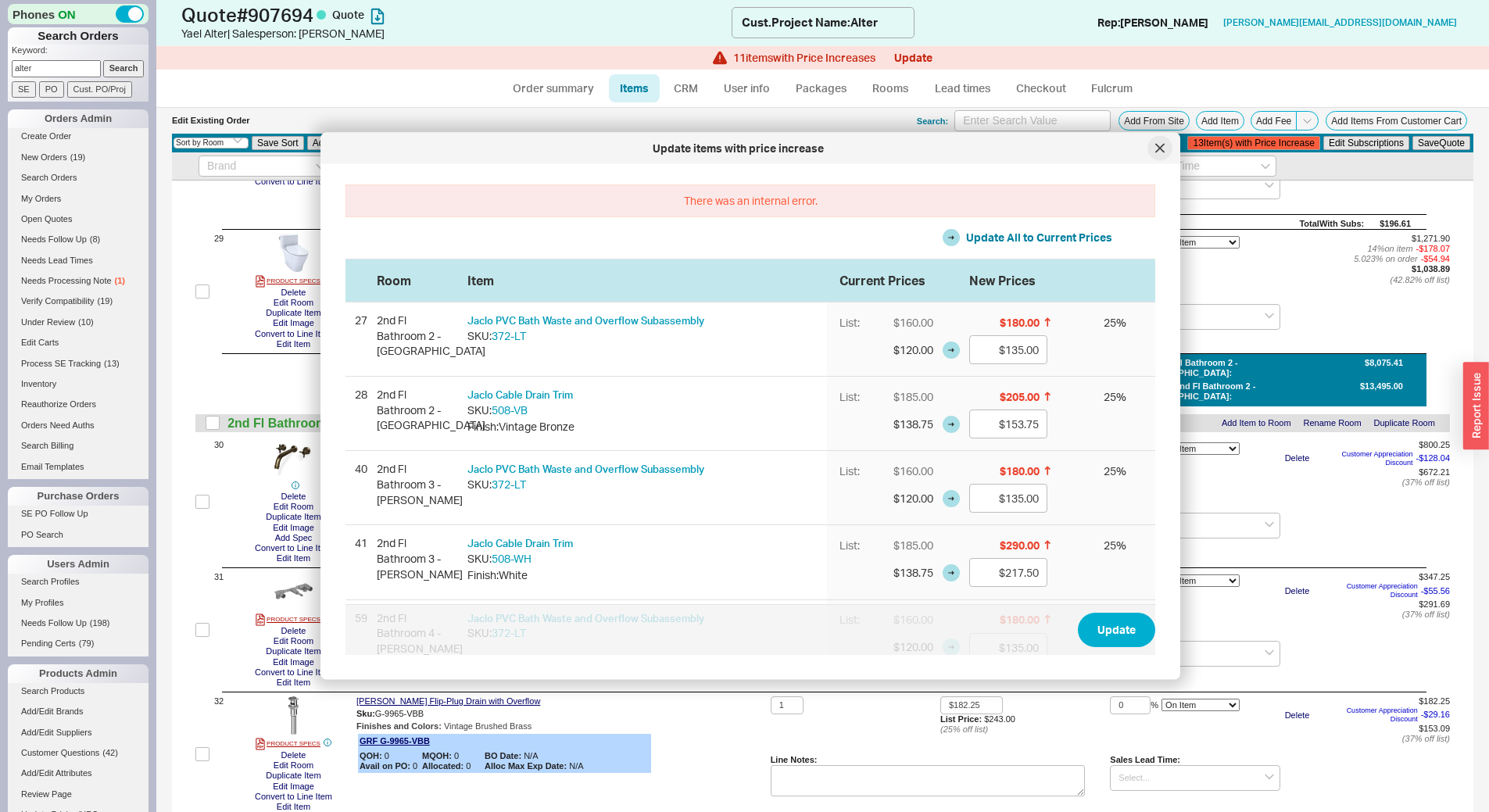
click at [1161, 146] on icon at bounding box center [1160, 149] width 9 height 9
